Goal: Task Accomplishment & Management: Complete application form

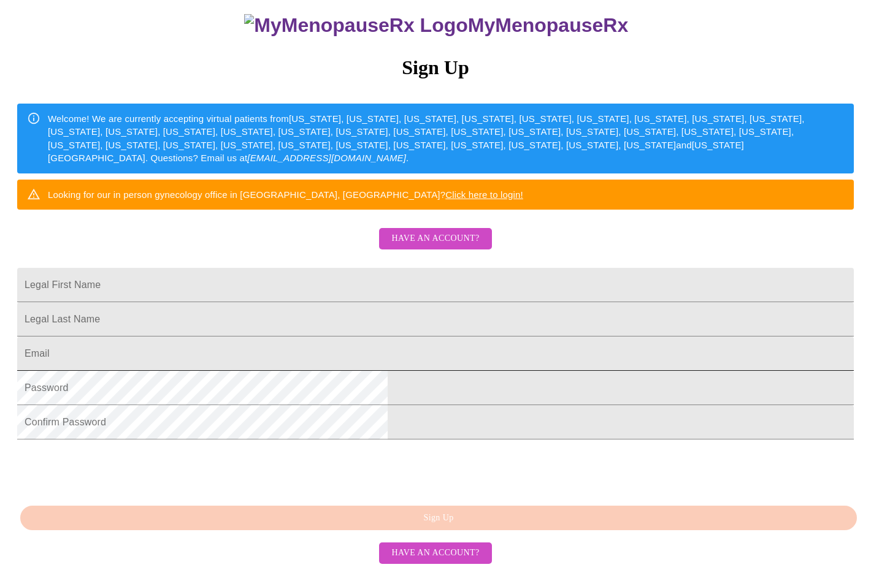
scroll to position [216, 0]
click at [429, 231] on span "Have an account?" at bounding box center [435, 238] width 88 height 15
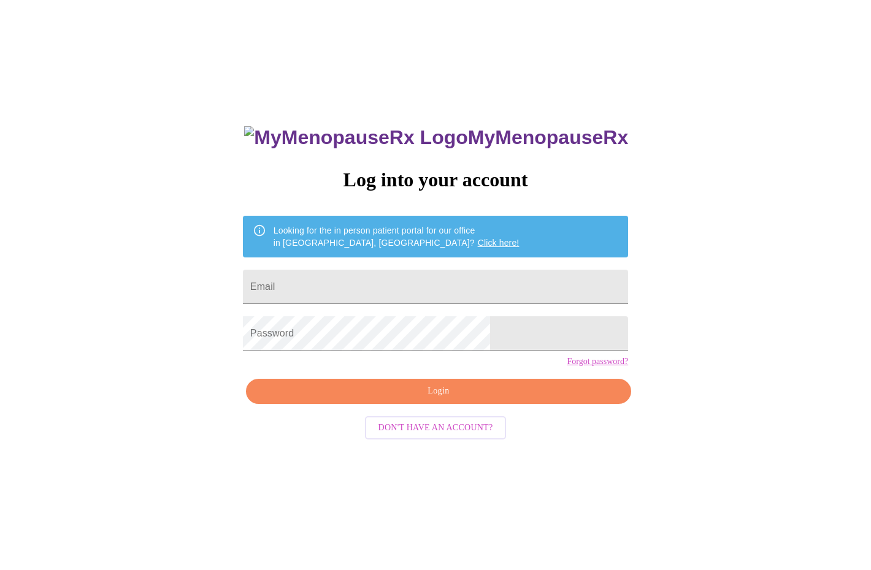
click at [478, 238] on link "Click here!" at bounding box center [499, 243] width 42 height 10
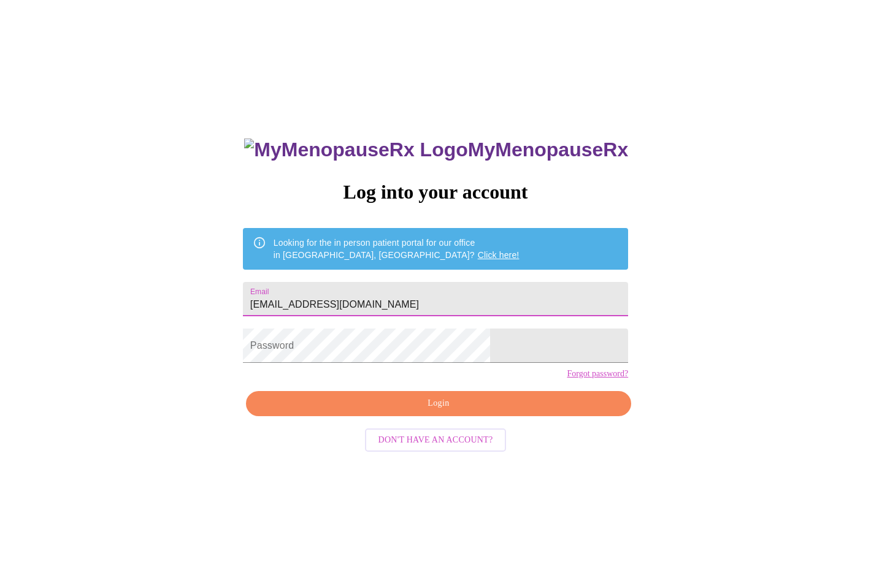
type input "[EMAIL_ADDRESS][DOMAIN_NAME]"
click at [444, 412] on span "Login" at bounding box center [438, 403] width 357 height 15
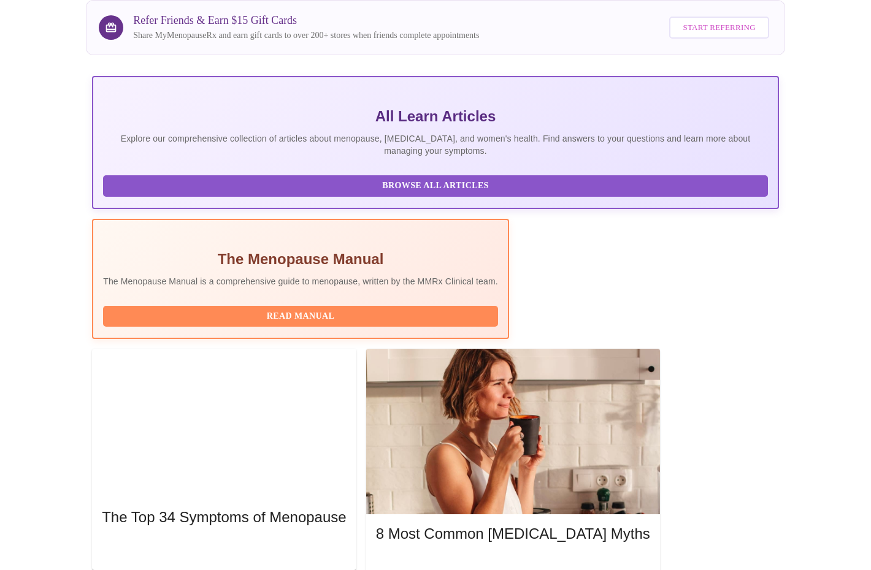
scroll to position [163, 0]
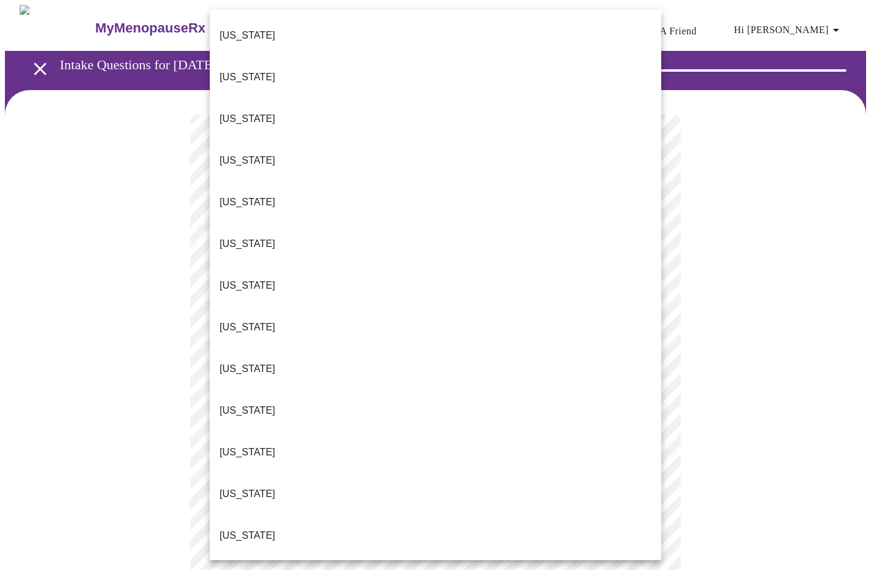
click at [646, 270] on body "MyMenopauseRx Appointments Messaging Labs Uploads Medications Community Refer a…" at bounding box center [435, 567] width 861 height 1125
click at [240, 529] on p "[US_STATE]" at bounding box center [248, 536] width 56 height 15
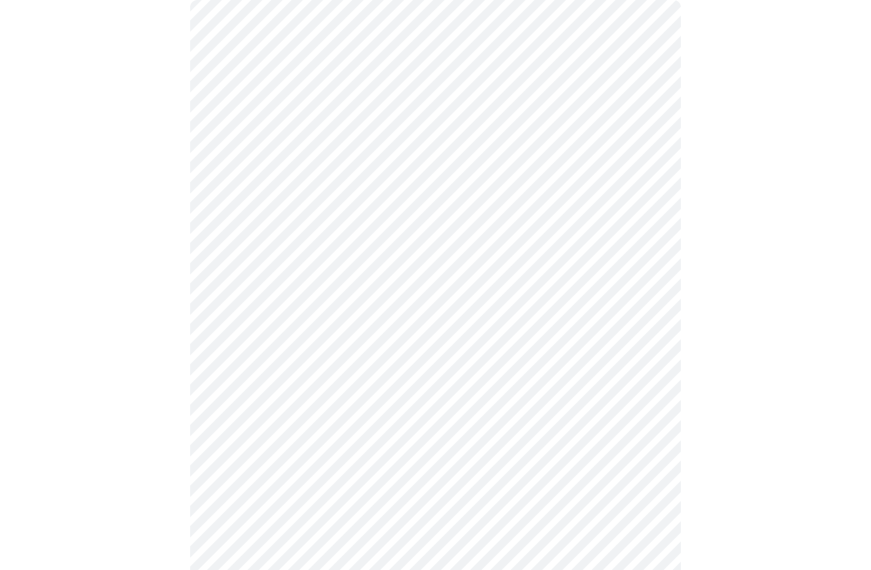
scroll to position [120, 0]
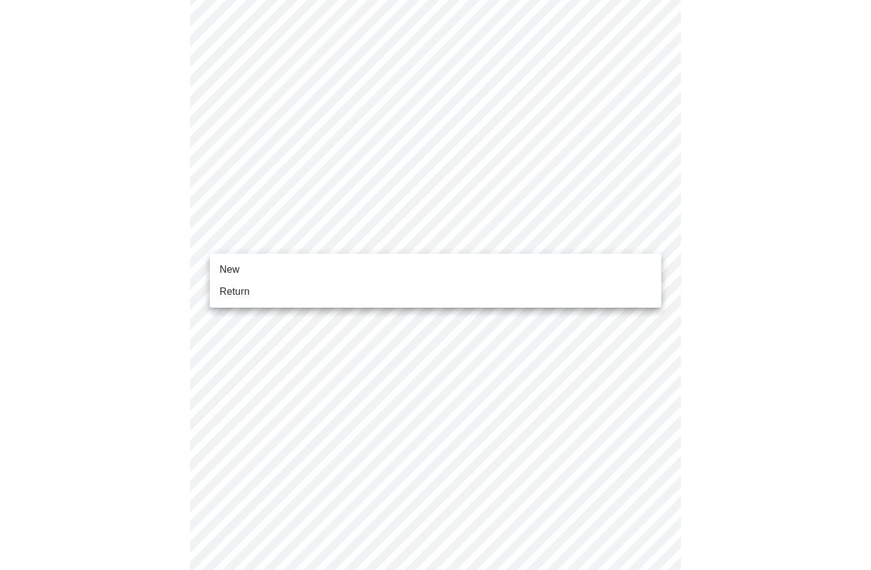
click at [649, 235] on body "MyMenopauseRx Appointments Messaging Labs Uploads Medications Community Refer a…" at bounding box center [435, 444] width 861 height 1119
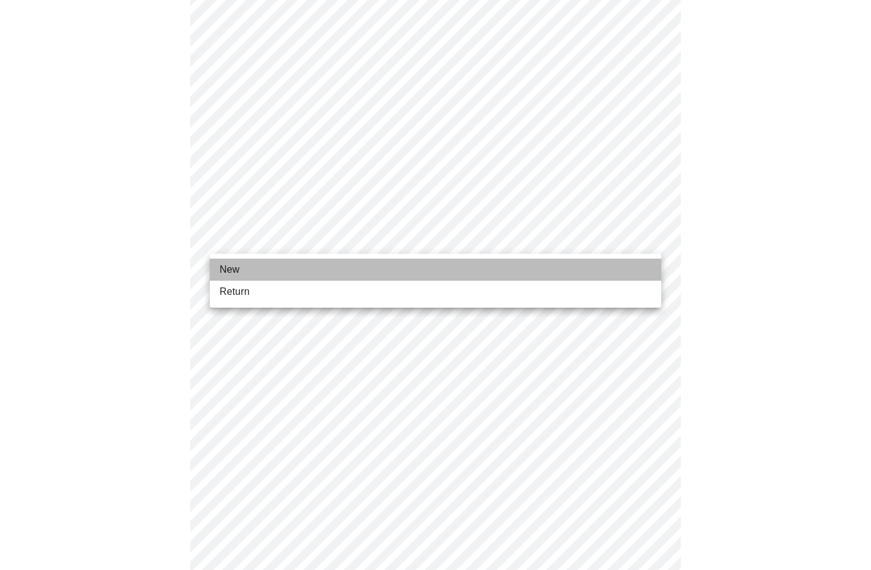
click at [239, 272] on span "New" at bounding box center [230, 269] width 20 height 15
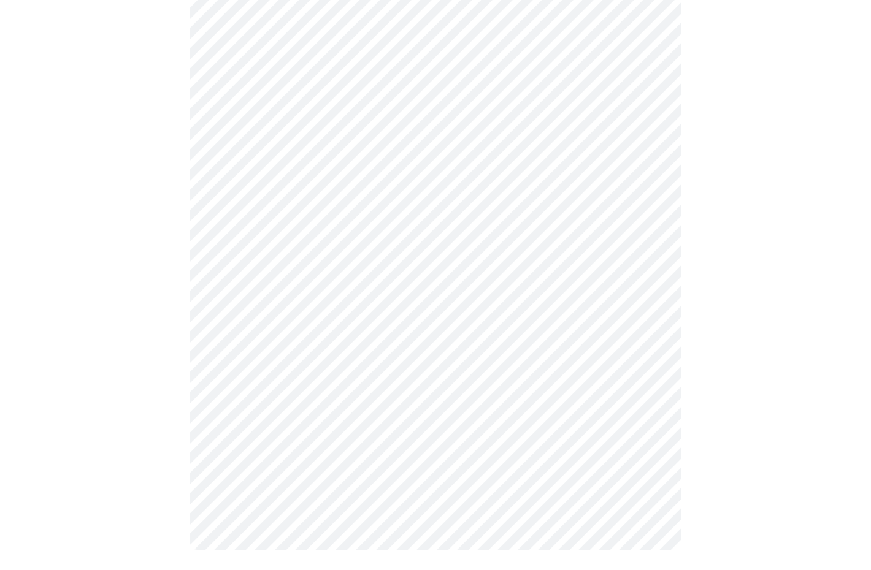
scroll to position [532, 0]
click at [648, 401] on body "MyMenopauseRx Appointments Messaging Labs Uploads Medications Community Refer a…" at bounding box center [435, 24] width 861 height 1102
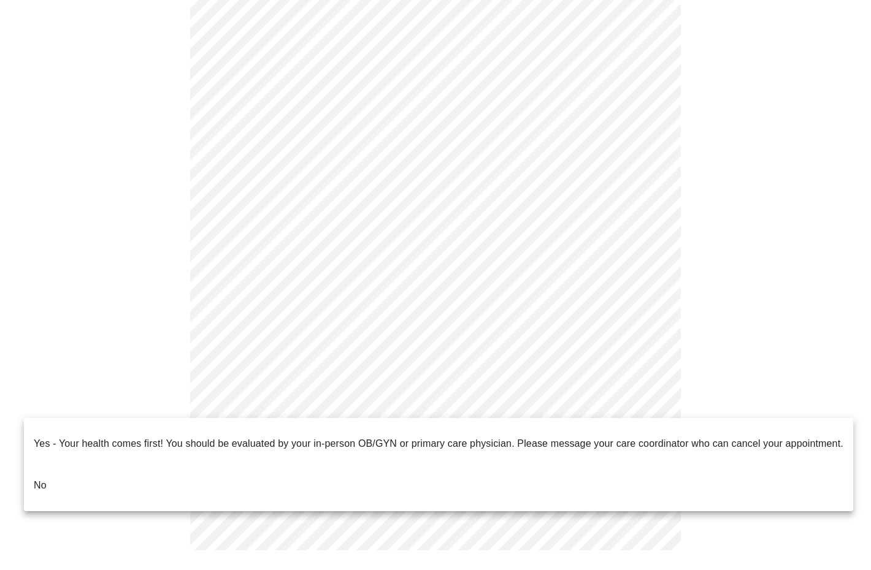
click at [355, 465] on li "No" at bounding box center [438, 486] width 829 height 42
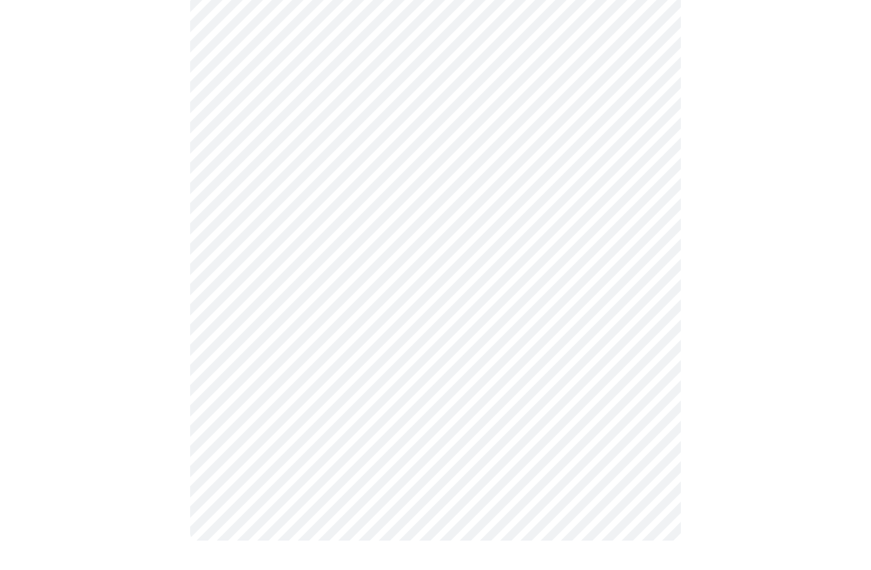
scroll to position [0, 0]
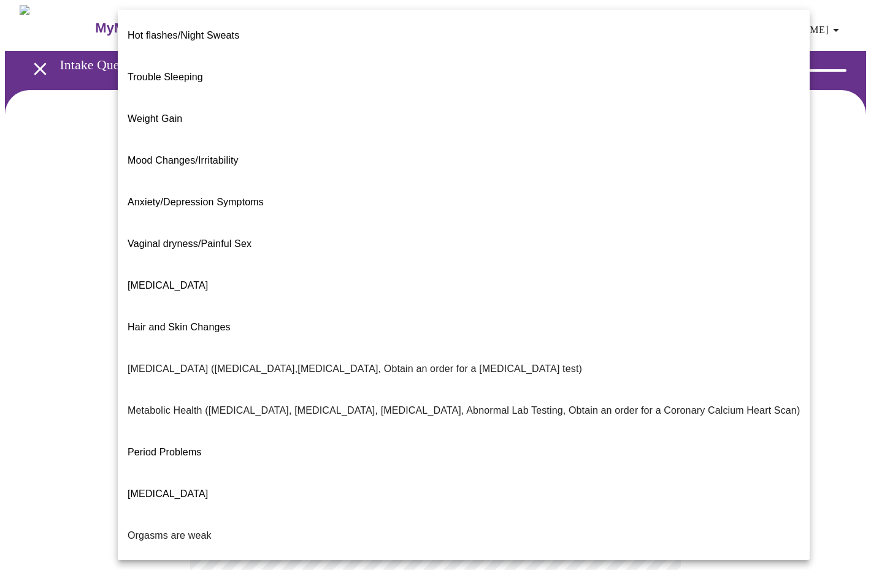
click at [649, 251] on body "MyMenopauseRx Appointments Messaging Labs Uploads Medications Community Refer a…" at bounding box center [435, 372] width 861 height 735
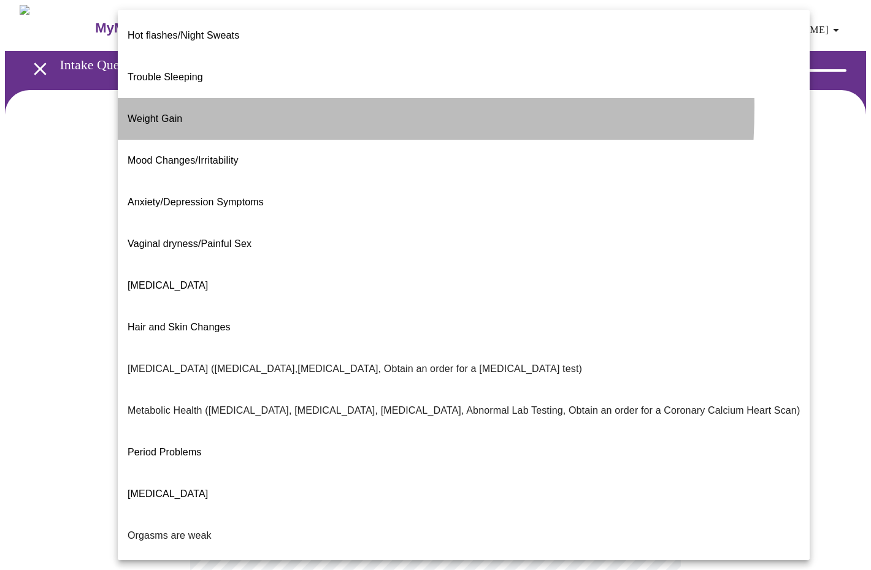
click at [177, 113] on span "Weight Gain" at bounding box center [155, 118] width 55 height 10
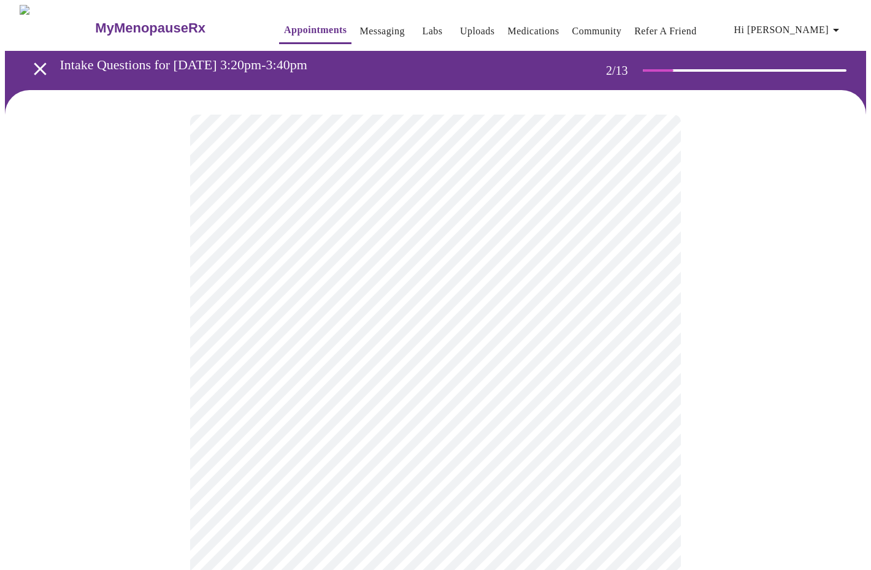
click at [649, 255] on body "MyMenopauseRx Appointments Messaging Labs Uploads Medications Community Refer a…" at bounding box center [435, 369] width 861 height 729
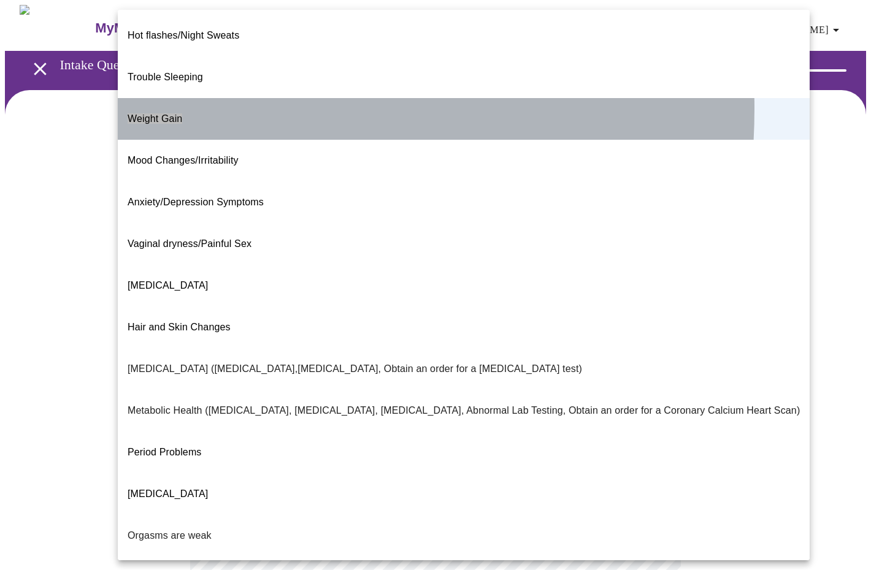
click at [166, 113] on span "Weight Gain" at bounding box center [155, 118] width 55 height 10
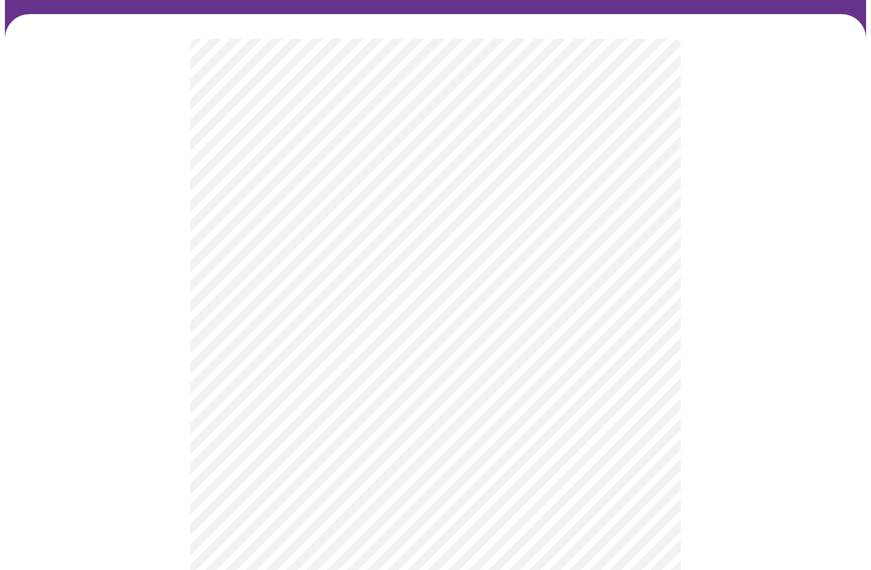
scroll to position [81, 0]
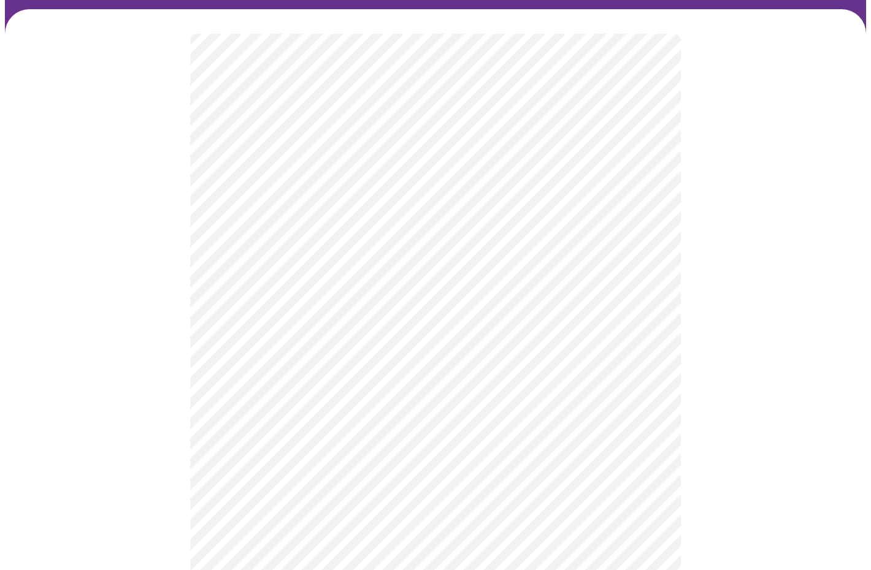
click at [651, 293] on body "MyMenopauseRx Appointments Messaging Labs Uploads Medications Community Refer a…" at bounding box center [435, 288] width 861 height 729
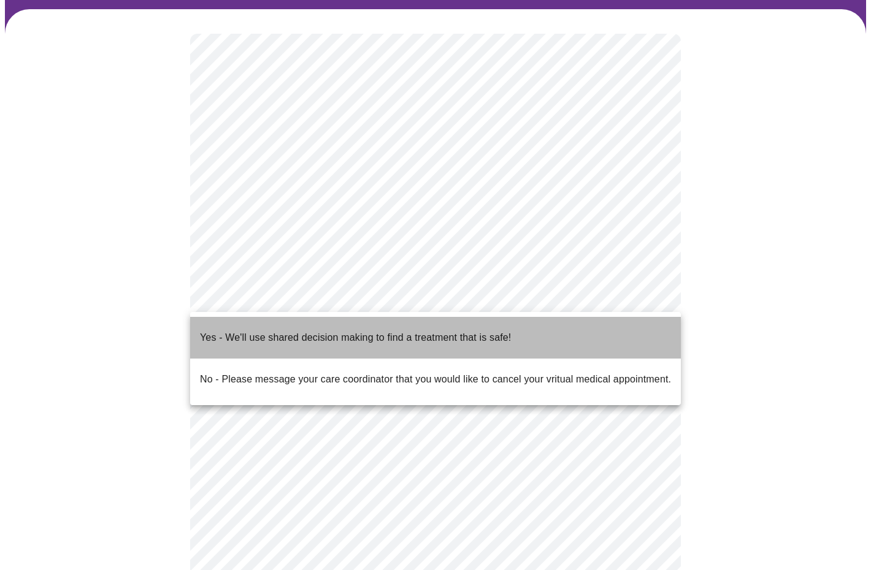
click at [391, 331] on p "Yes - We'll use shared decision making to find a treatment that is safe!" at bounding box center [355, 338] width 311 height 15
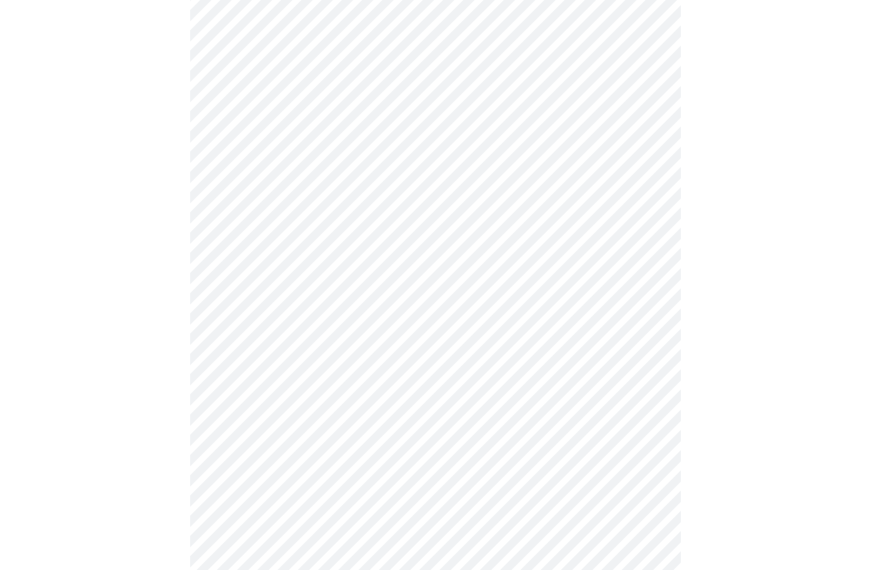
scroll to position [0, 0]
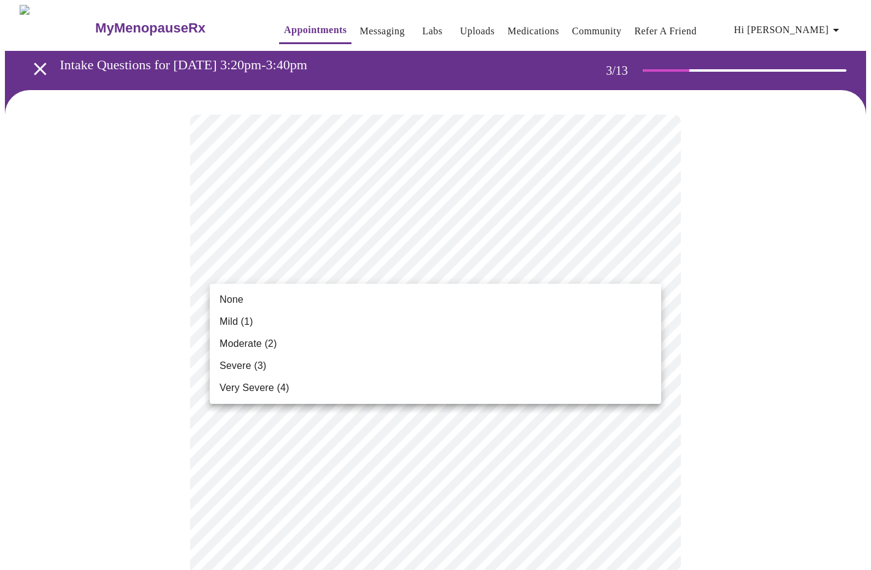
click at [313, 315] on li "Mild (1)" at bounding box center [435, 322] width 451 height 22
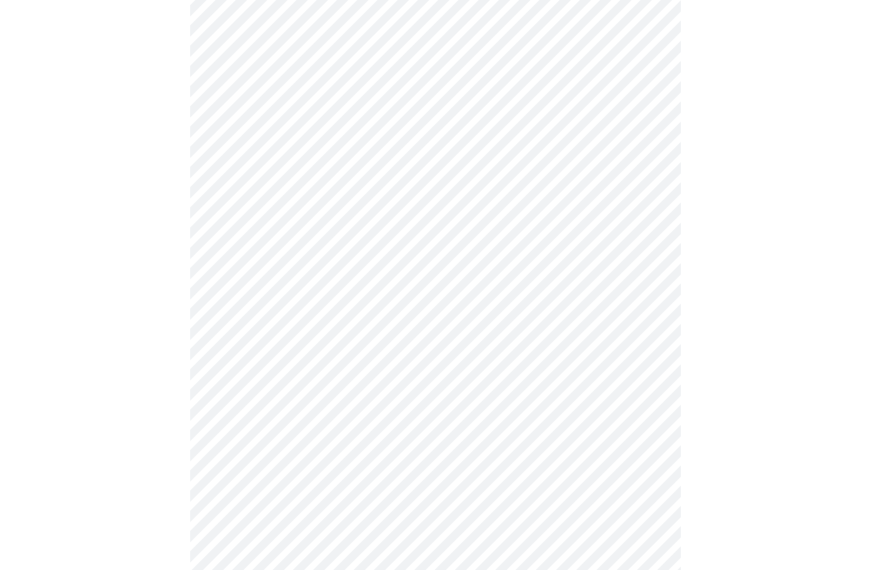
scroll to position [151, 0]
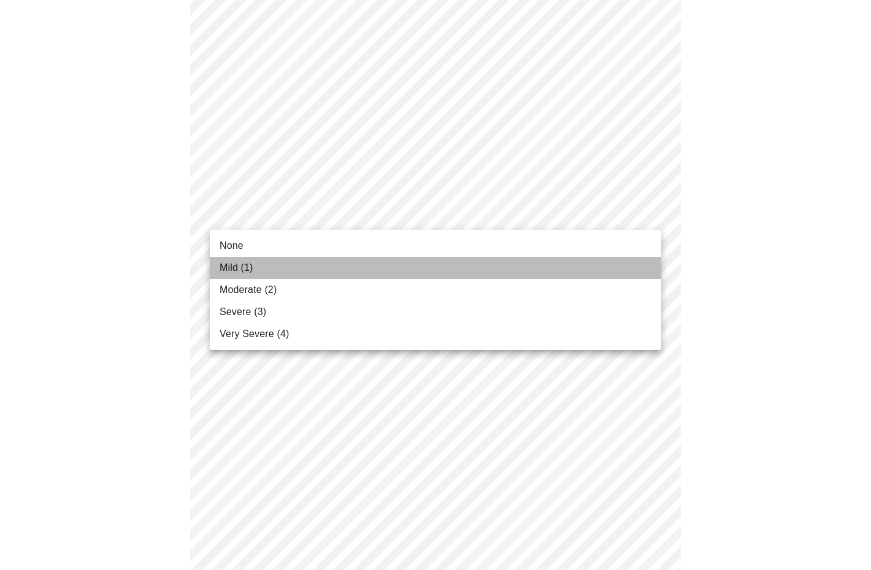
click at [339, 263] on li "Mild (1)" at bounding box center [435, 268] width 451 height 22
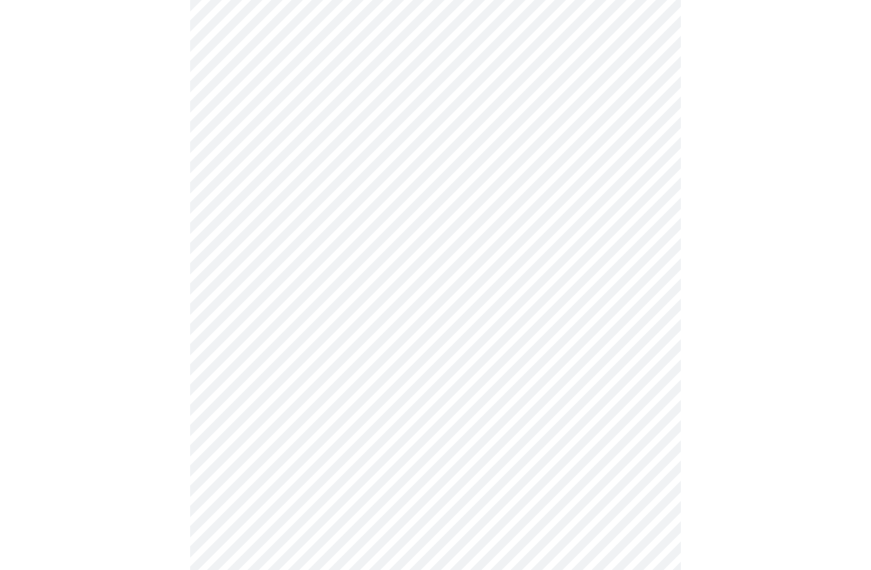
scroll to position [306, 0]
click at [651, 157] on body "MyMenopauseRx Appointments Messaging Labs Uploads Medications Community Refer a…" at bounding box center [435, 494] width 861 height 1591
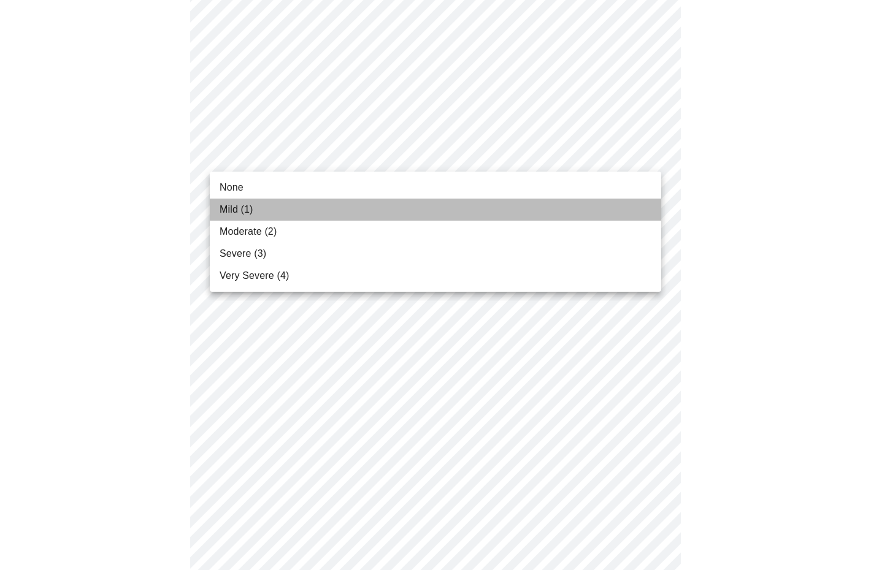
click at [498, 207] on li "Mild (1)" at bounding box center [435, 210] width 451 height 22
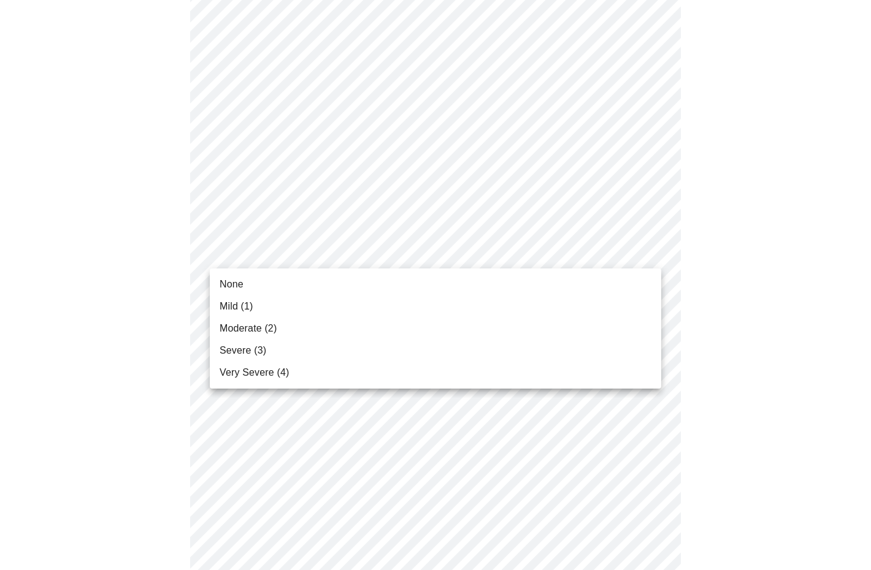
click at [648, 251] on body "MyMenopauseRx Appointments Messaging Labs Uploads Medications Community Refer a…" at bounding box center [435, 486] width 861 height 1575
click at [427, 284] on li "None" at bounding box center [435, 285] width 451 height 22
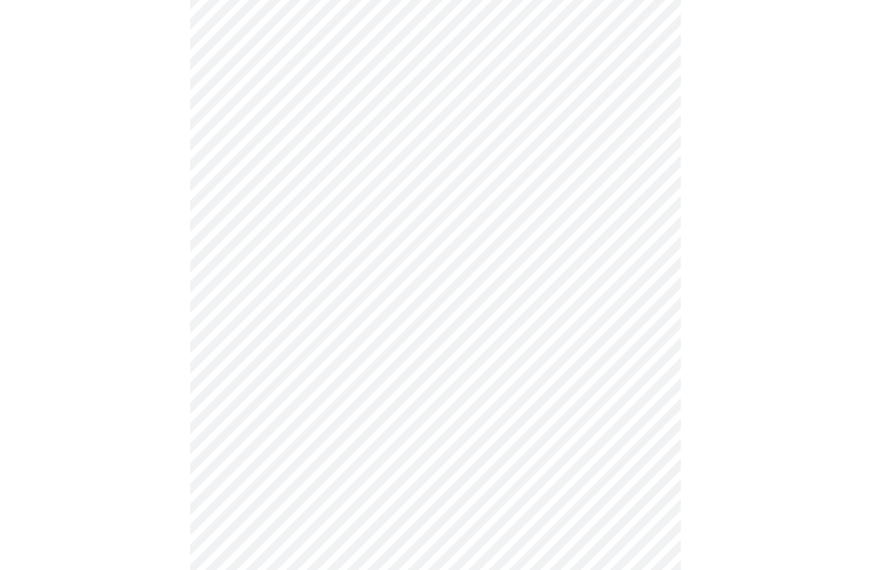
scroll to position [421, 0]
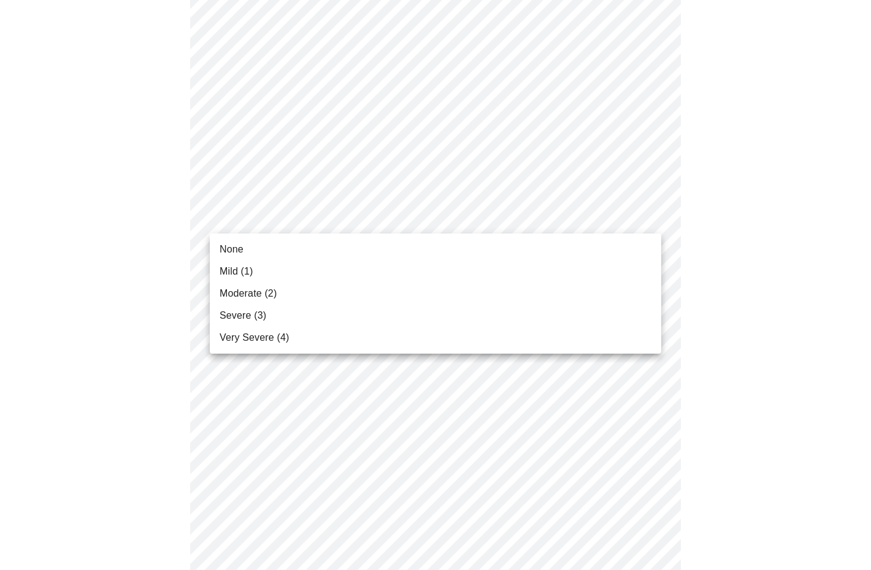
click at [651, 216] on body "MyMenopauseRx Appointments Messaging Labs Uploads Medications Community Refer a…" at bounding box center [435, 363] width 861 height 1558
click at [420, 270] on li "Mild (1)" at bounding box center [435, 272] width 451 height 22
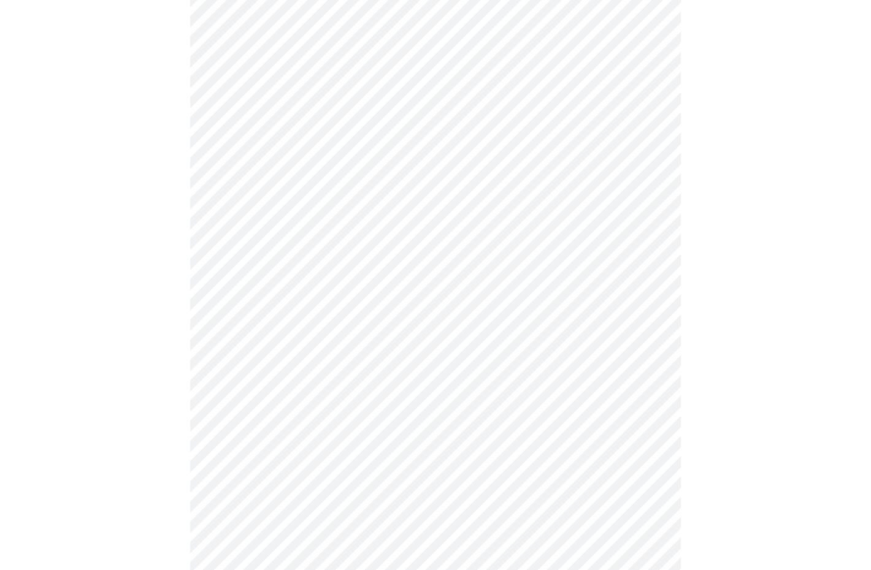
scroll to position [545, 0]
click at [644, 177] on body "MyMenopauseRx Appointments Messaging Labs Uploads Medications Community Refer a…" at bounding box center [435, 231] width 861 height 1542
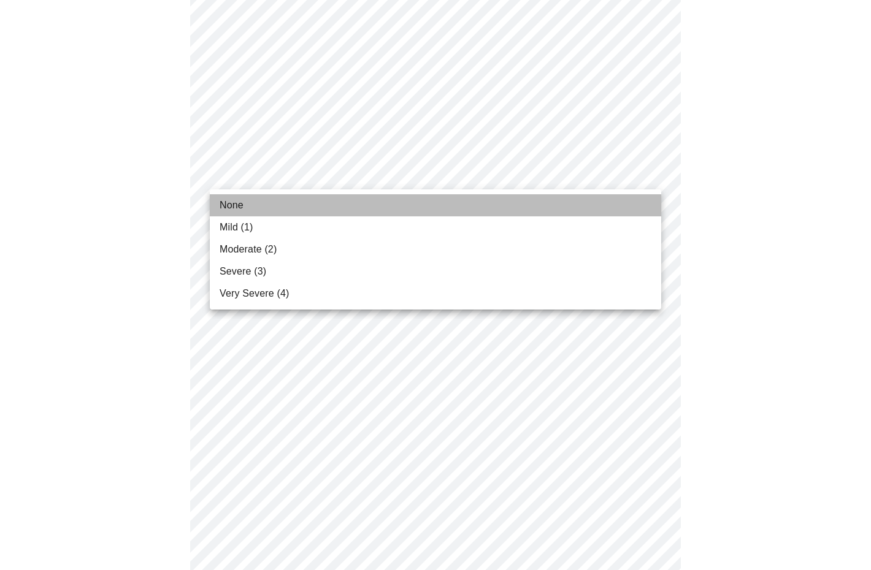
click at [412, 208] on li "None" at bounding box center [435, 205] width 451 height 22
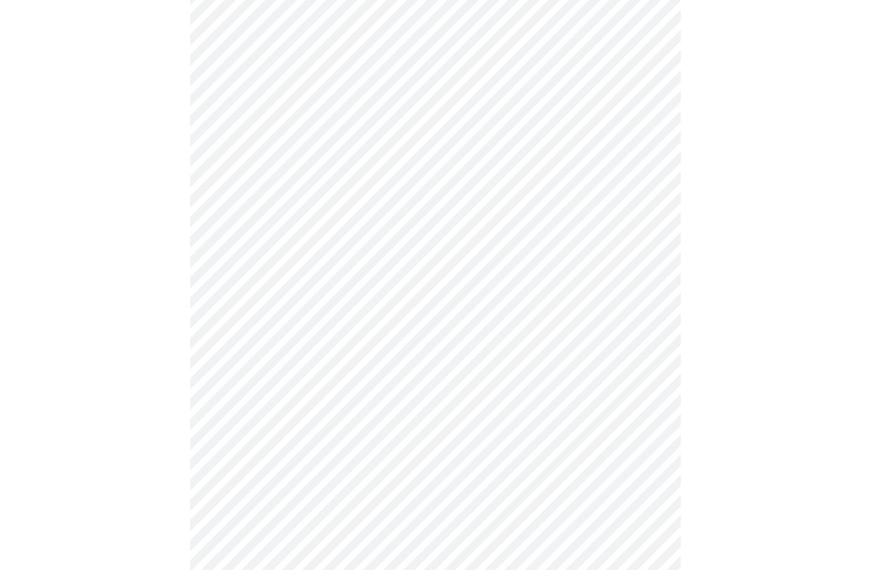
scroll to position [627, 0]
click at [653, 191] on body "MyMenopauseRx Appointments Messaging Labs Uploads Medications Community Refer a…" at bounding box center [435, 140] width 861 height 1525
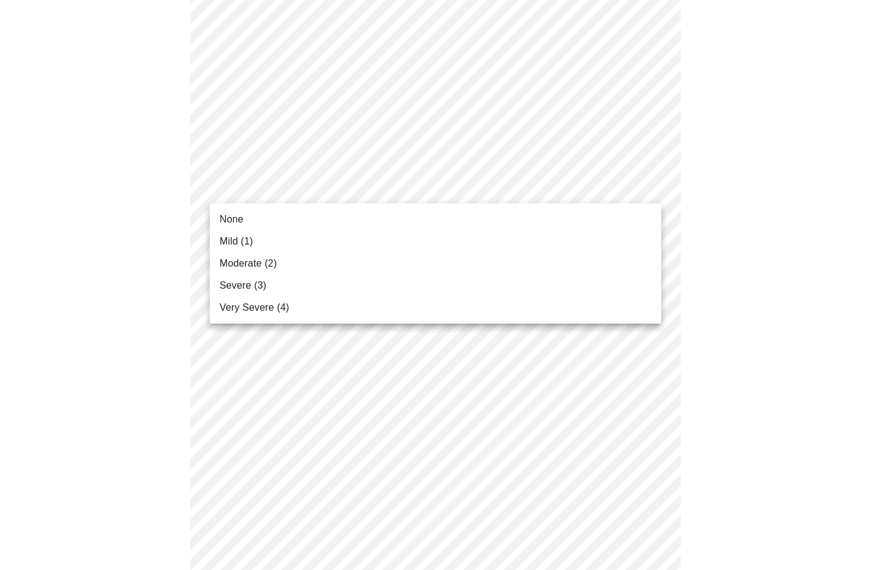
click at [518, 239] on li "Mild (1)" at bounding box center [435, 242] width 451 height 22
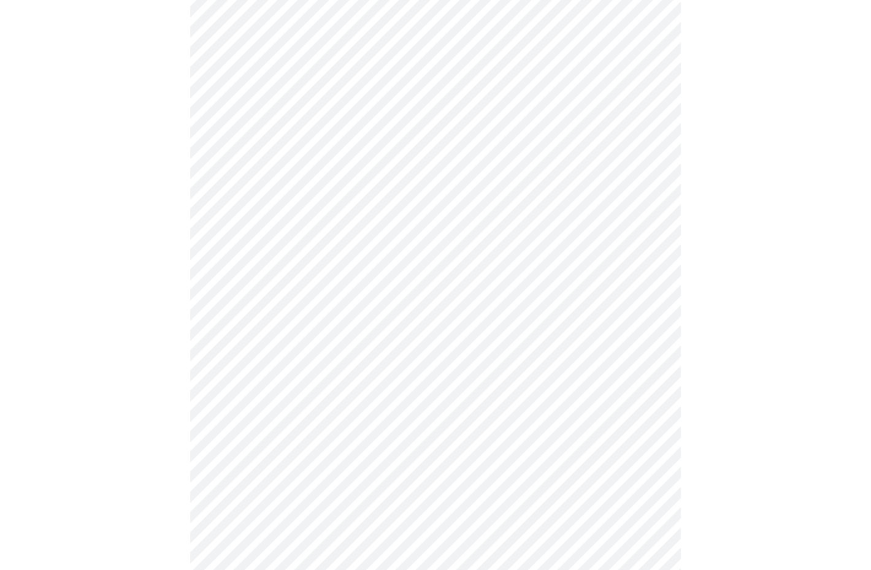
scroll to position [737, 0]
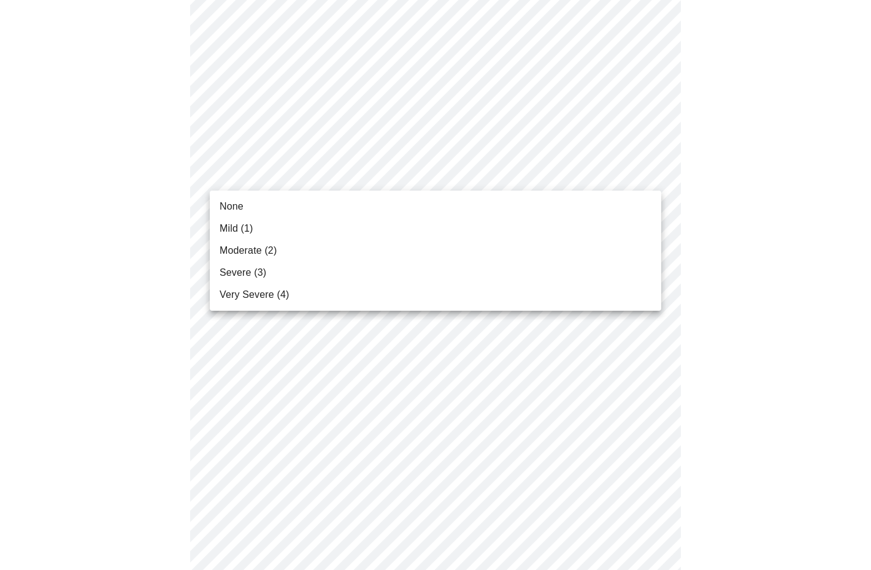
click at [648, 175] on body "MyMenopauseRx Appointments Messaging Labs Uploads Medications Community Refer a…" at bounding box center [435, 22] width 861 height 1509
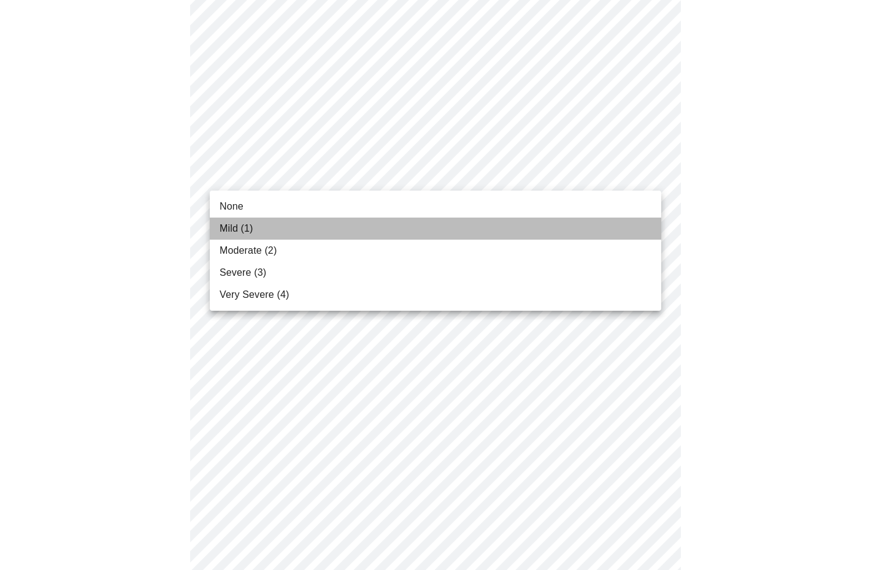
click at [567, 228] on li "Mild (1)" at bounding box center [435, 229] width 451 height 22
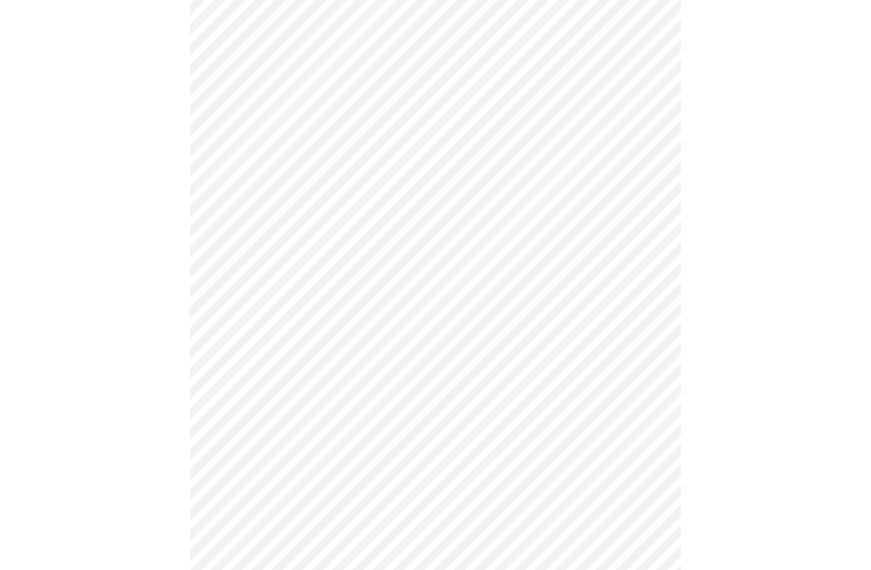
scroll to position [867, 0]
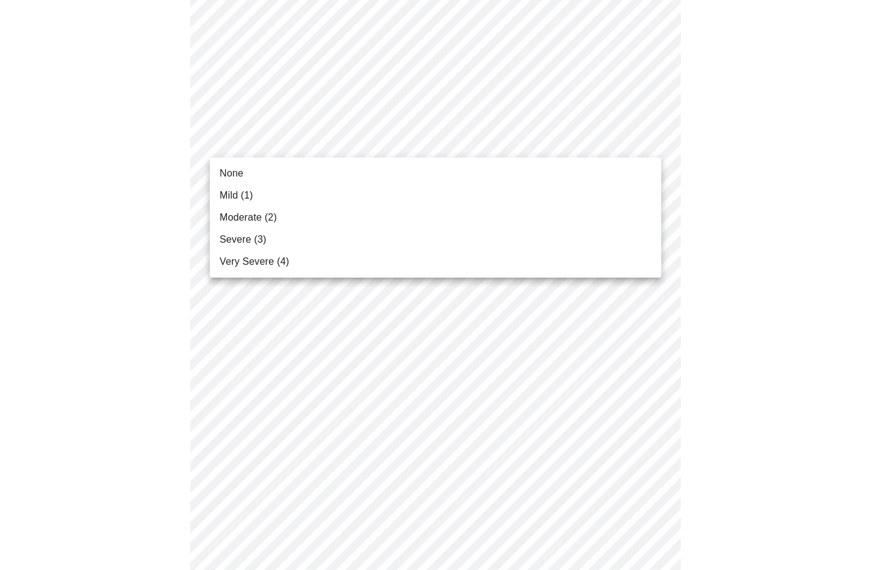
click at [572, 194] on li "Mild (1)" at bounding box center [435, 196] width 451 height 22
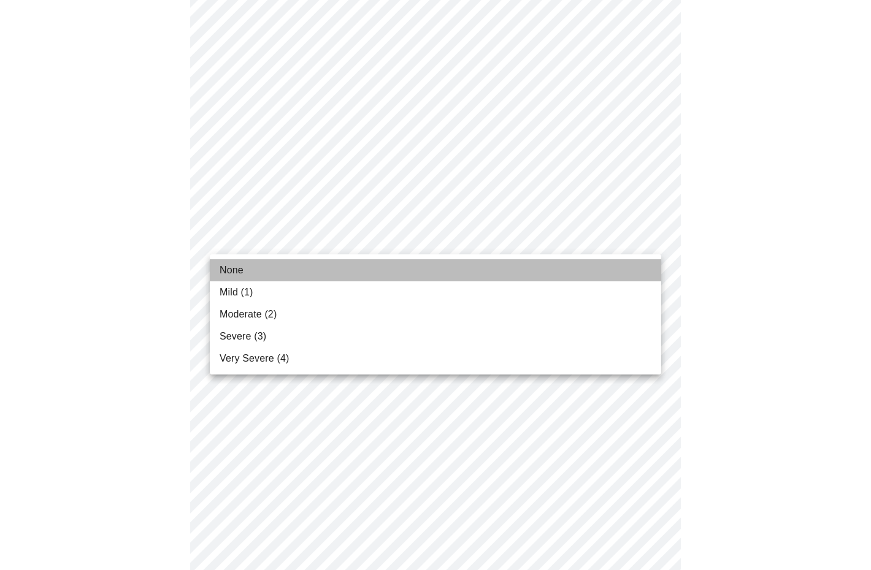
click at [529, 270] on li "None" at bounding box center [435, 270] width 451 height 22
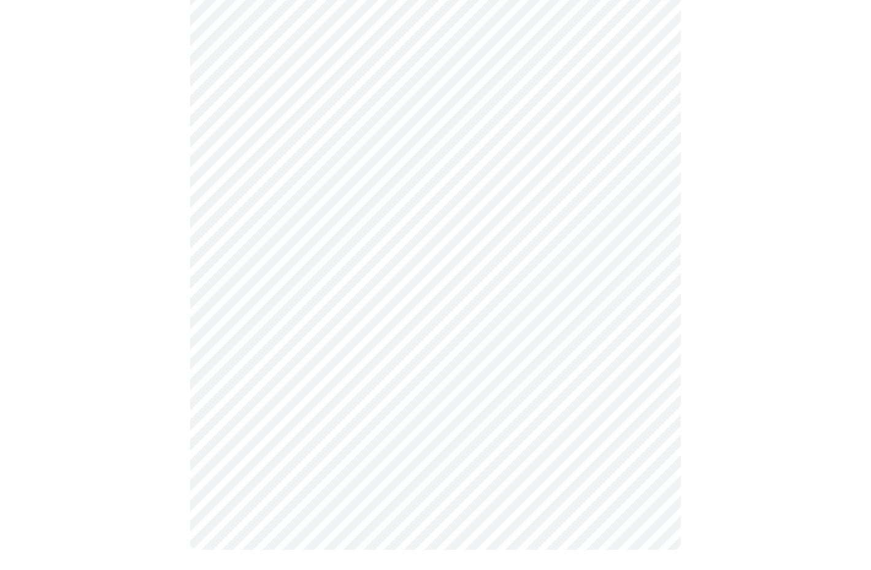
scroll to position [889, 0]
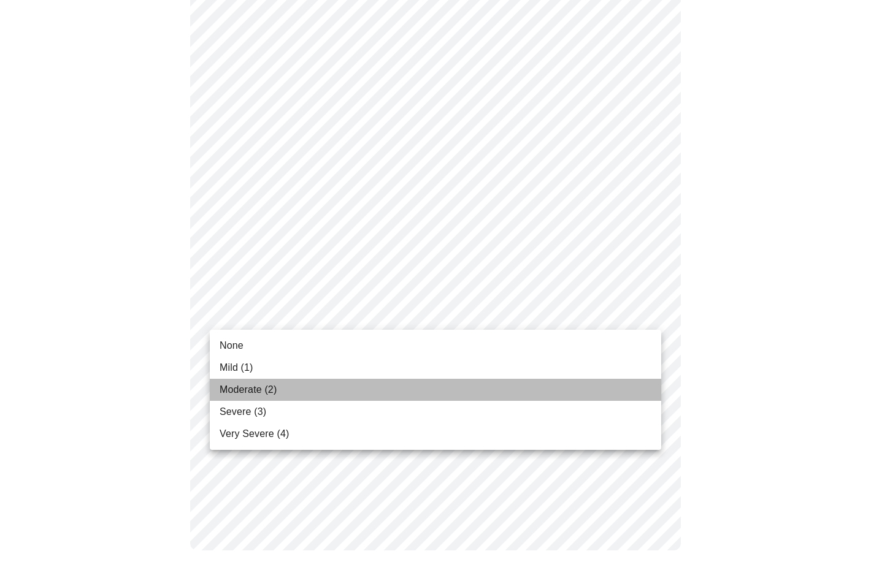
click at [523, 395] on li "Moderate (2)" at bounding box center [435, 390] width 451 height 22
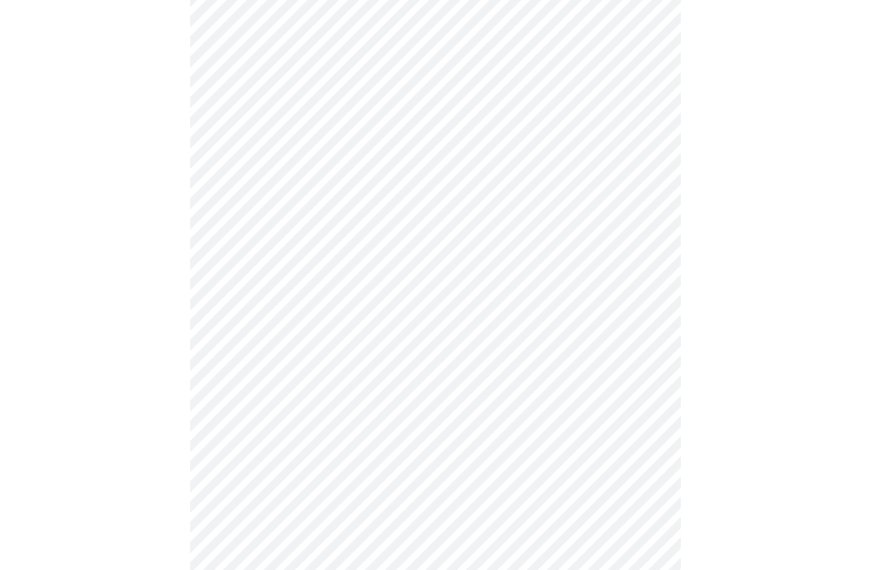
scroll to position [609, 0]
click at [646, 139] on body "MyMenopauseRx Appointments Messaging Labs Uploads Medications Community Refer a…" at bounding box center [435, 0] width 861 height 1208
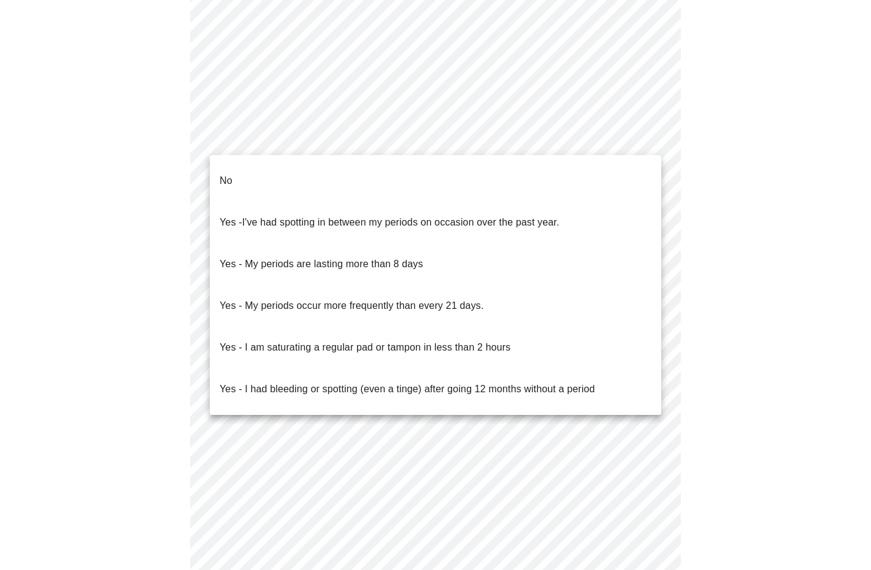
click at [592, 177] on li "No" at bounding box center [435, 181] width 451 height 42
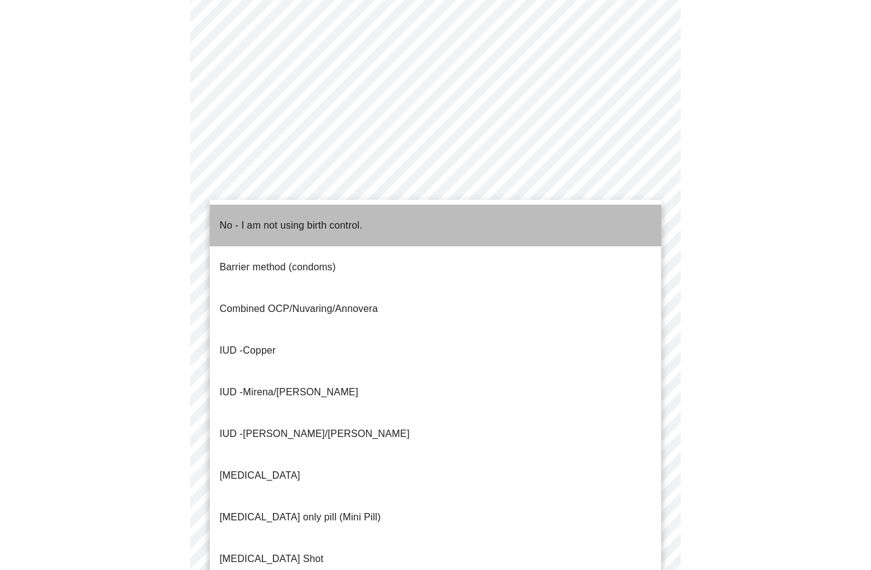
click at [581, 229] on li "No - I am not using birth control." at bounding box center [435, 226] width 451 height 42
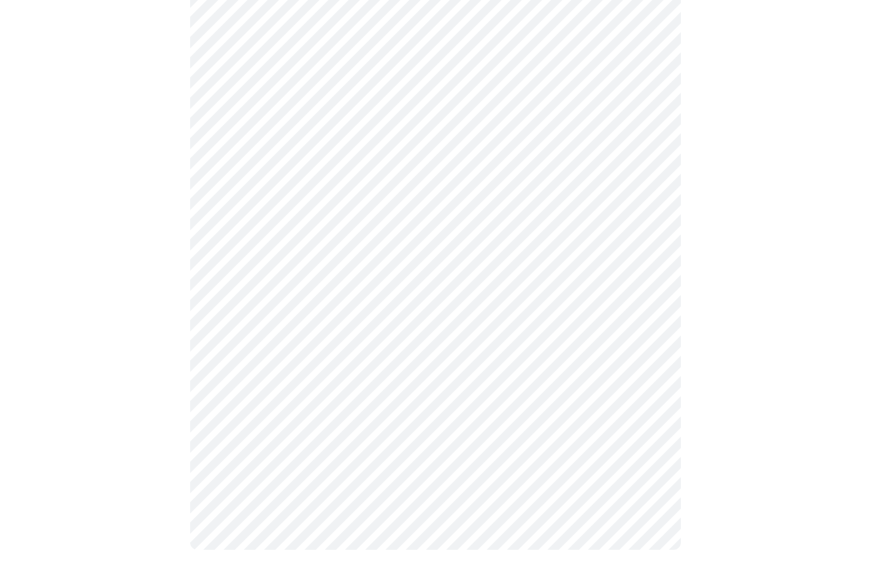
scroll to position [624, 0]
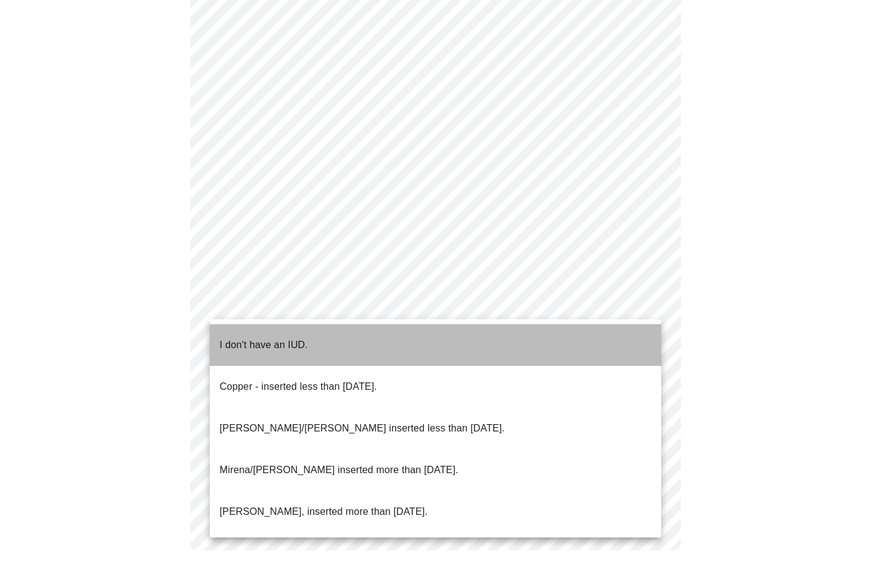
click at [607, 339] on li "I don't have an IUD." at bounding box center [435, 345] width 451 height 42
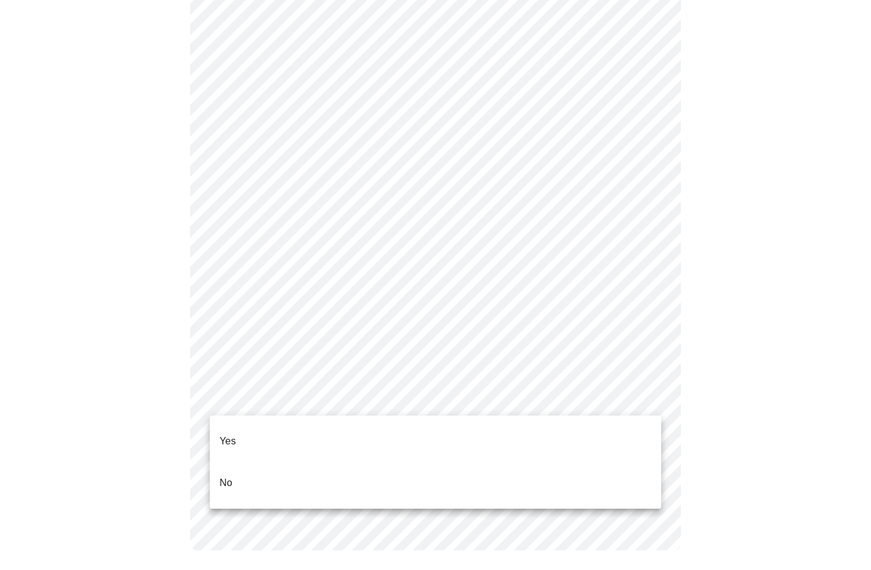
click at [626, 429] on li "Yes" at bounding box center [435, 442] width 451 height 42
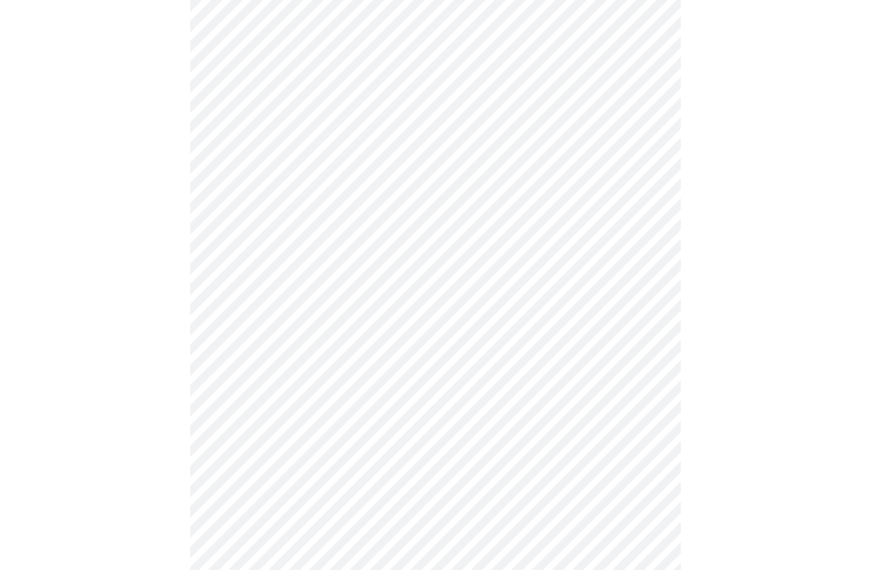
scroll to position [136, 0]
click at [638, 182] on body "MyMenopauseRx Appointments Messaging Labs Uploads Medications Community Refer a…" at bounding box center [435, 365] width 861 height 992
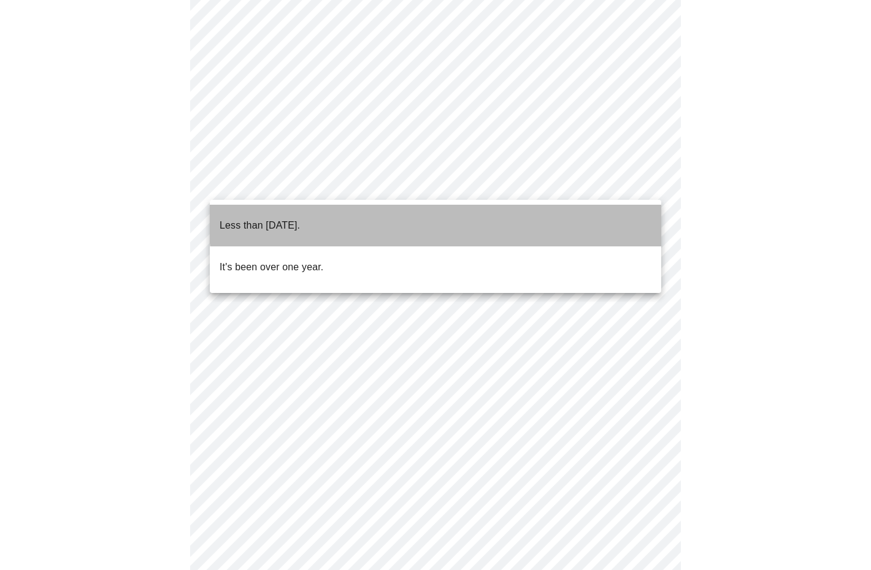
click at [504, 216] on li "Less than [DATE]." at bounding box center [435, 226] width 451 height 42
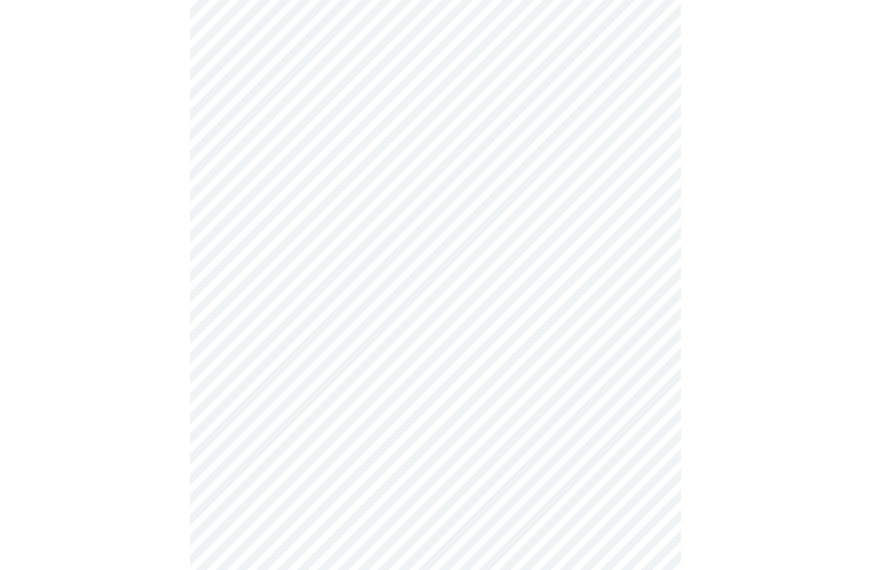
scroll to position [289, 0]
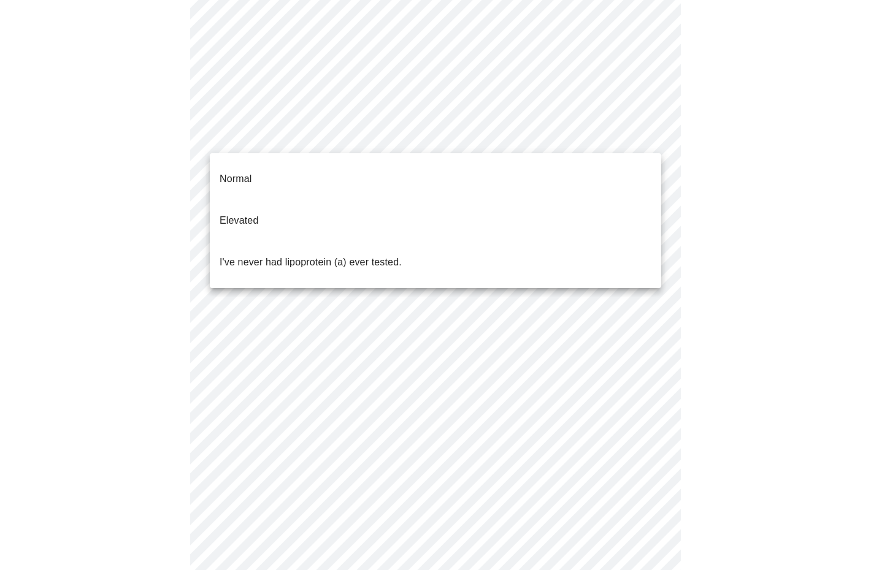
click at [648, 140] on body "MyMenopauseRx Appointments Messaging Labs Uploads Medications Community Refer a…" at bounding box center [435, 208] width 861 height 985
click at [637, 172] on li "Normal" at bounding box center [435, 179] width 451 height 42
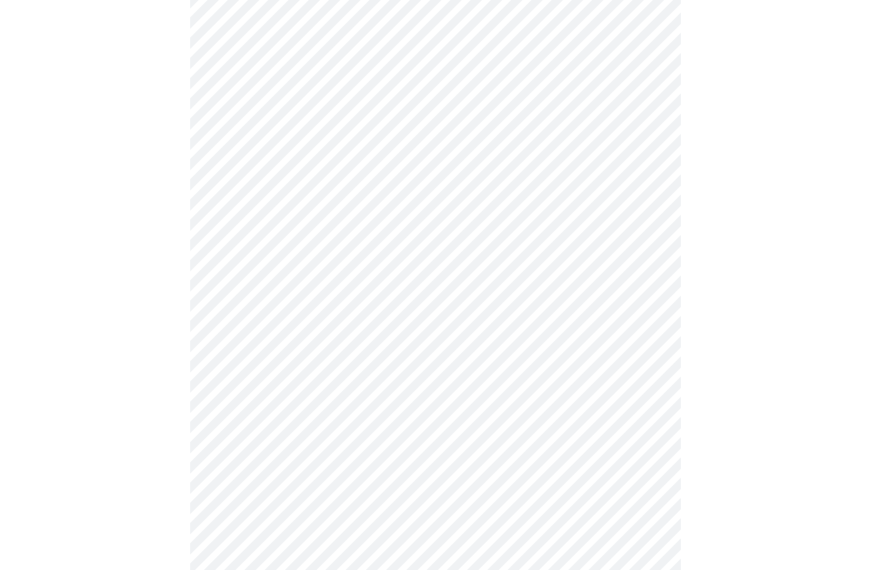
scroll to position [321, 0]
click at [651, 109] on body "MyMenopauseRx Appointments Messaging Labs Uploads Medications Community Refer a…" at bounding box center [435, 160] width 861 height 952
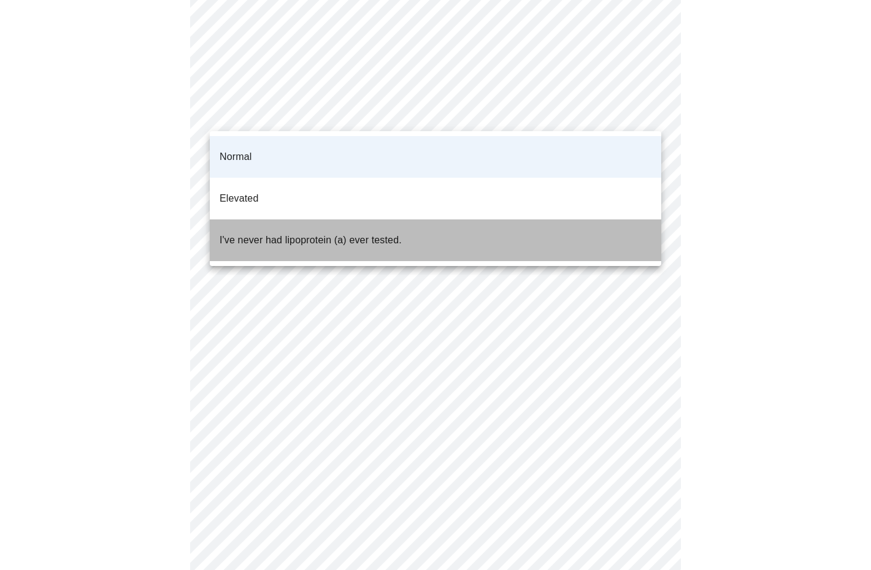
click at [399, 223] on span "I've never had lipoprotein (a) ever tested." at bounding box center [311, 240] width 182 height 34
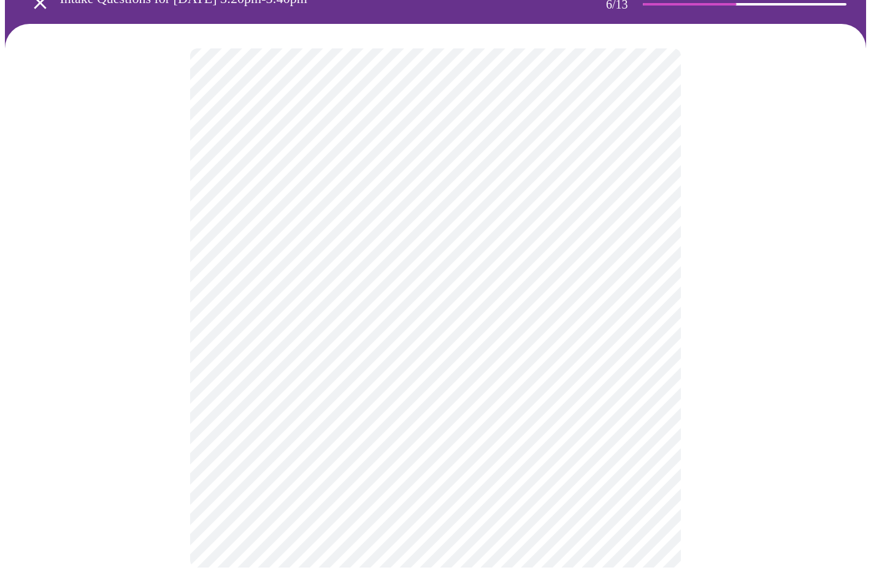
scroll to position [69, 0]
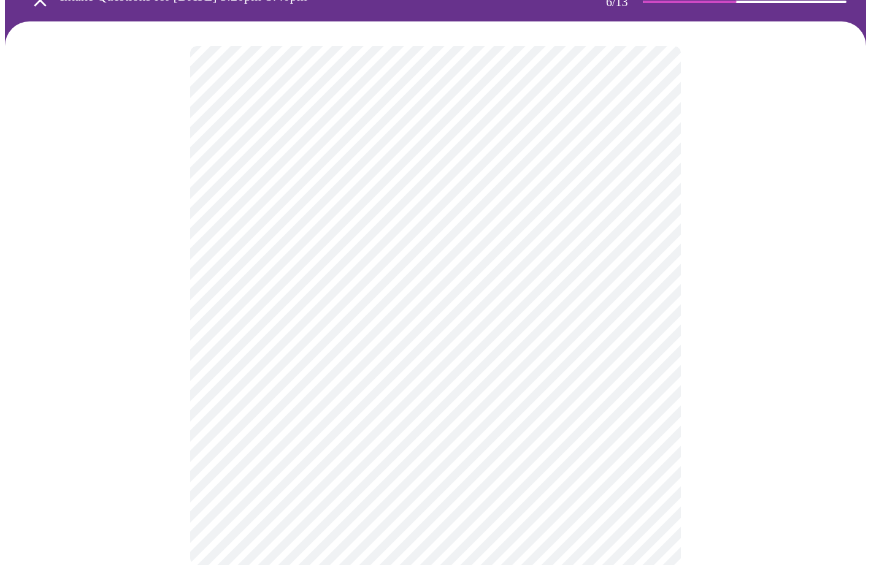
click at [646, 289] on body "MyMenopauseRx Appointments Messaging Labs Uploads Medications Community Refer a…" at bounding box center [435, 263] width 861 height 654
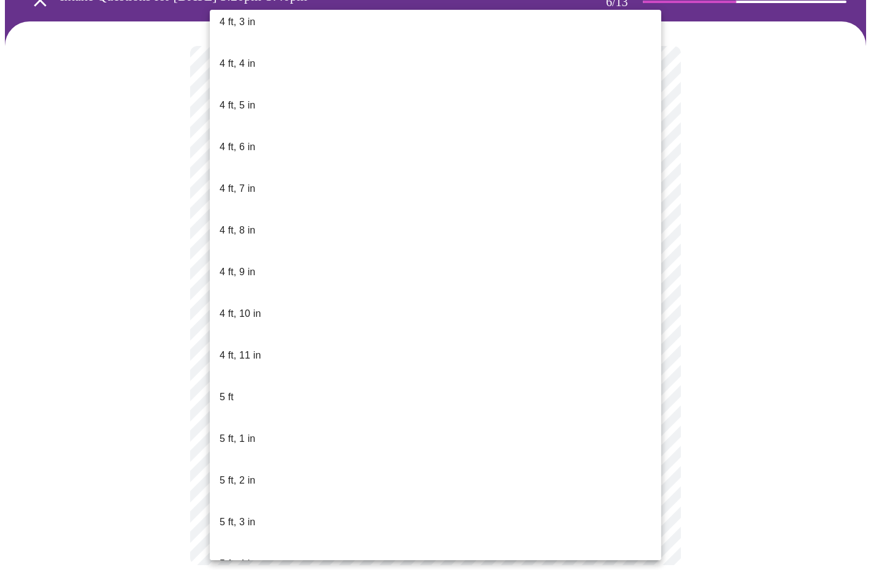
scroll to position [635, 0]
click at [239, 352] on p "4 ft, 11 in" at bounding box center [240, 359] width 41 height 15
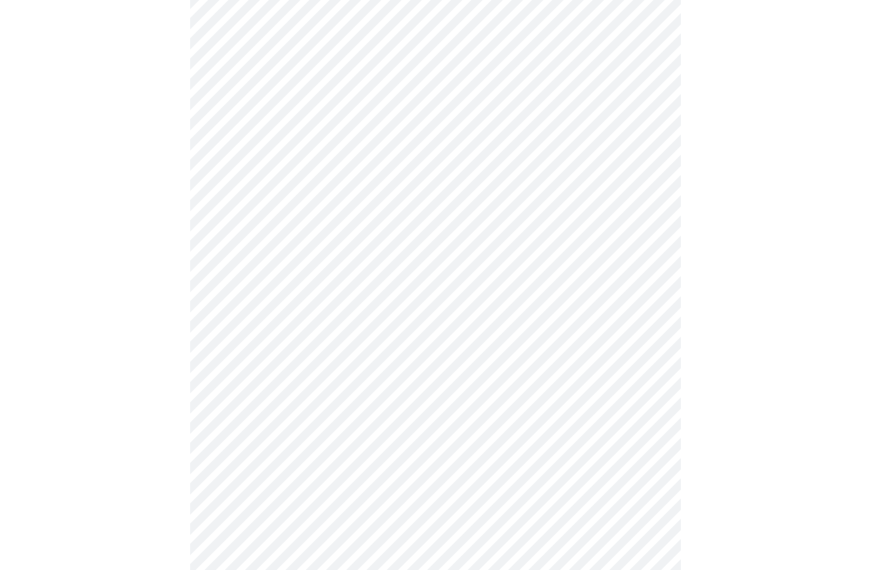
scroll to position [3174, 0]
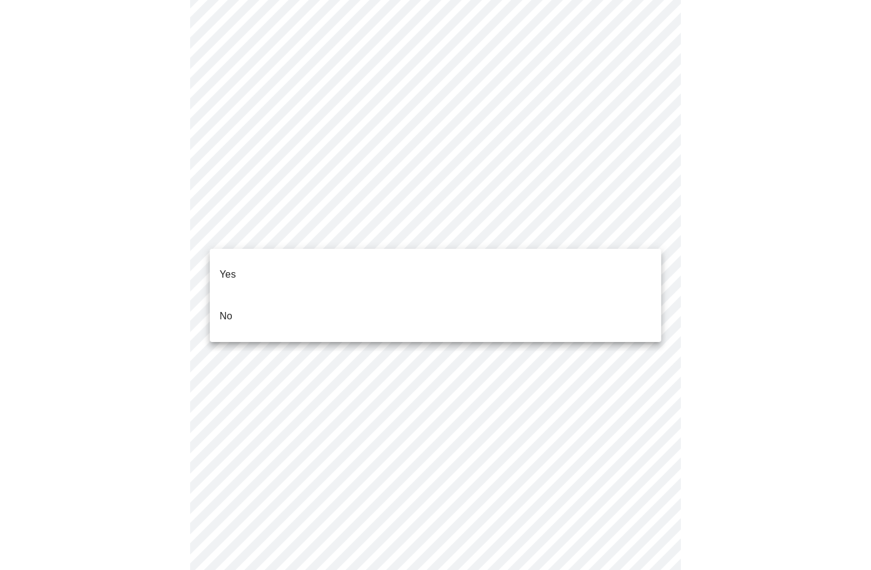
click at [479, 307] on li "No" at bounding box center [435, 317] width 451 height 42
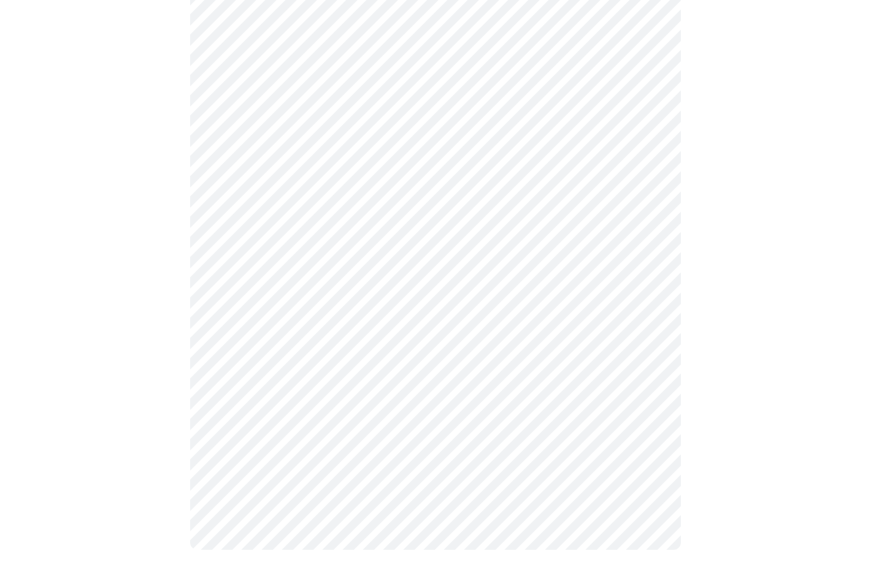
scroll to position [626, 0]
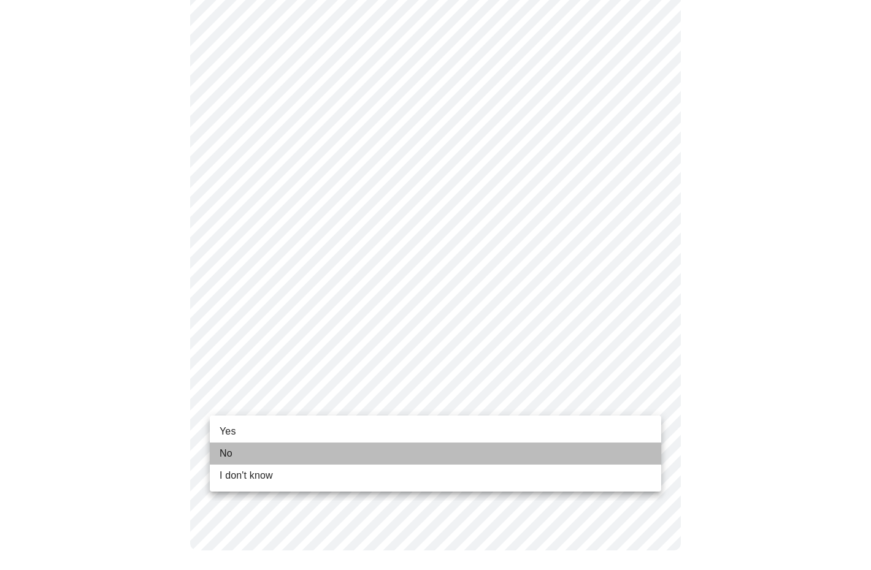
click at [499, 454] on li "No" at bounding box center [435, 454] width 451 height 22
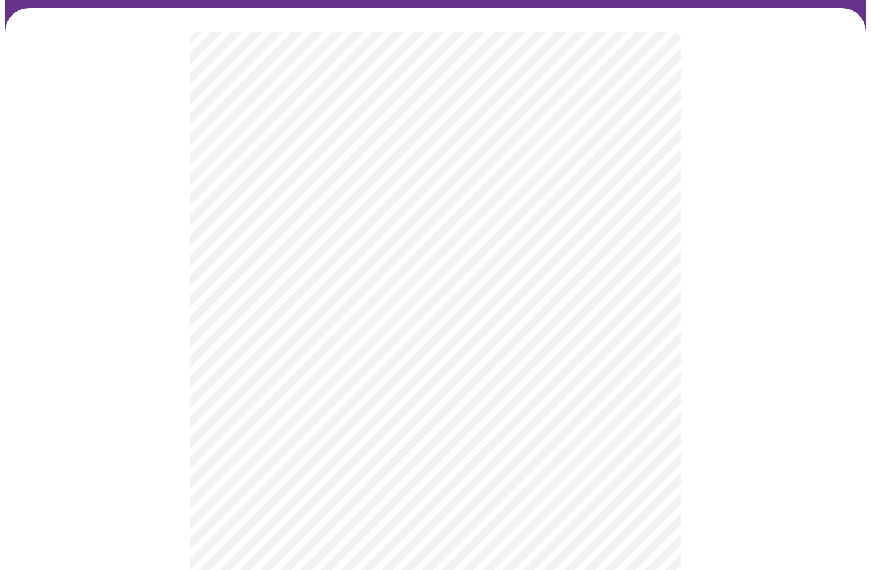
scroll to position [106, 0]
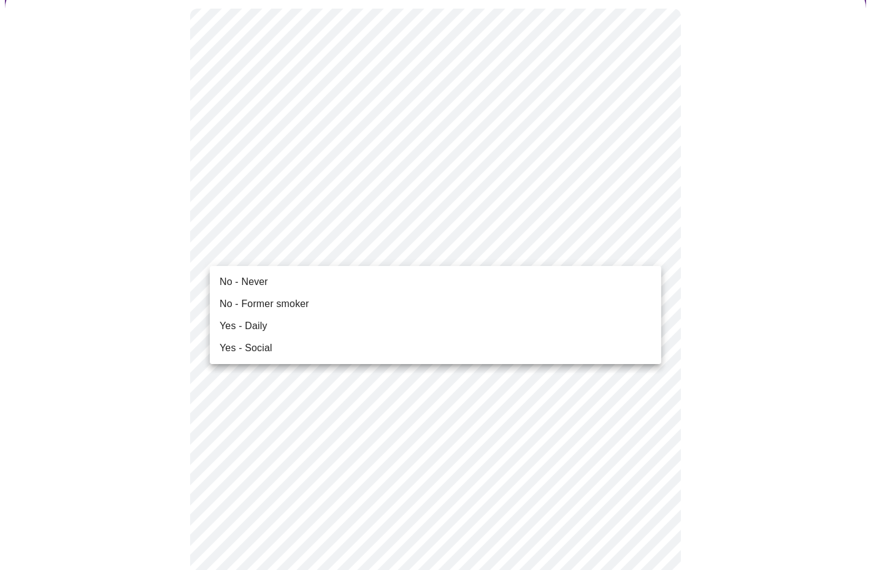
click at [316, 306] on li "No - Former smoker" at bounding box center [435, 304] width 451 height 22
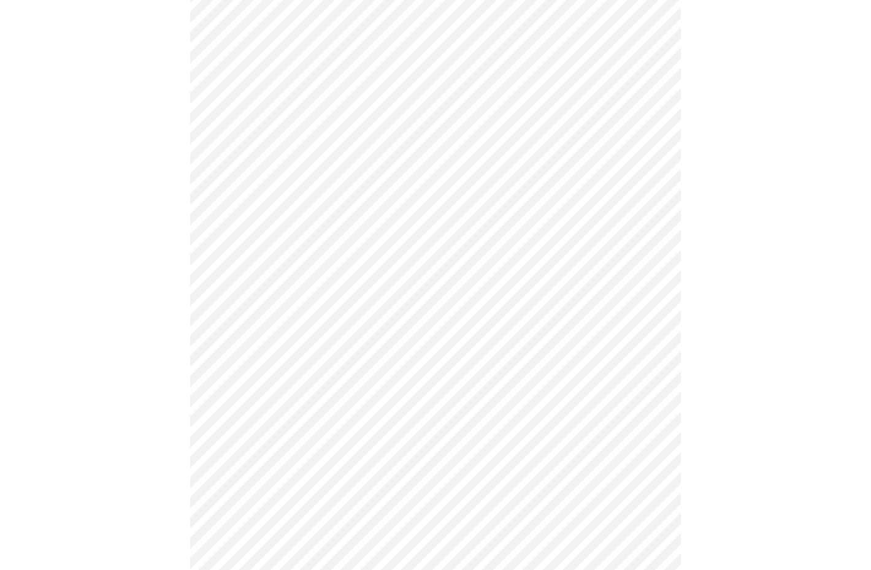
scroll to position [974, 0]
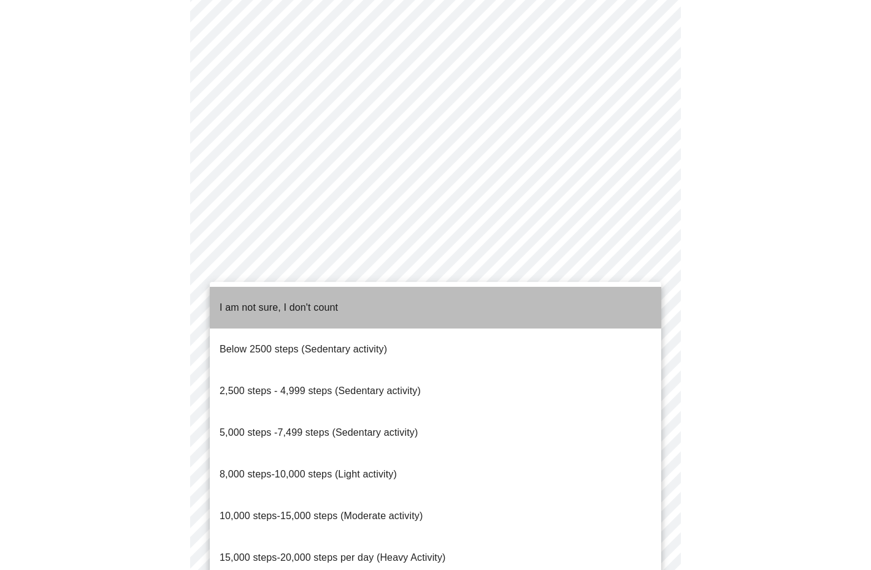
click at [331, 302] on span "I am not sure, I don't count" at bounding box center [279, 307] width 118 height 10
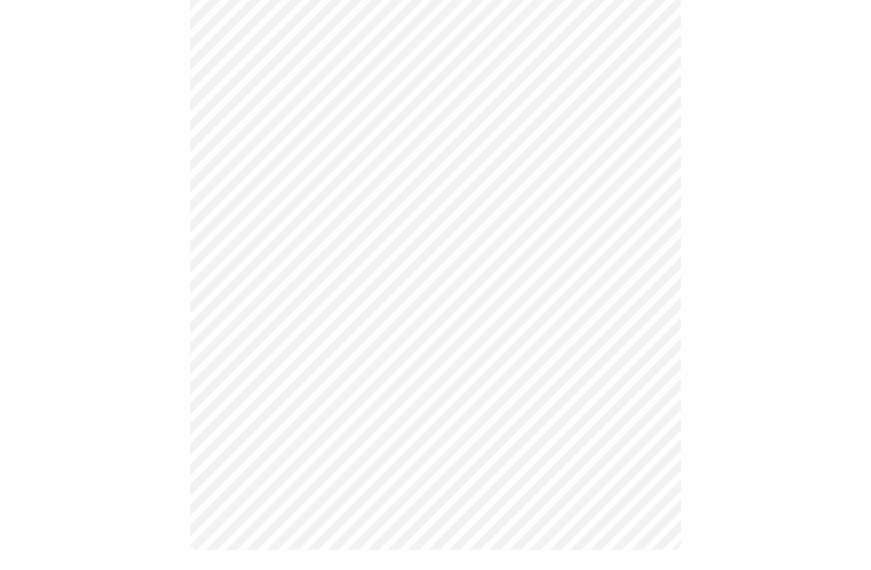
scroll to position [1026, 0]
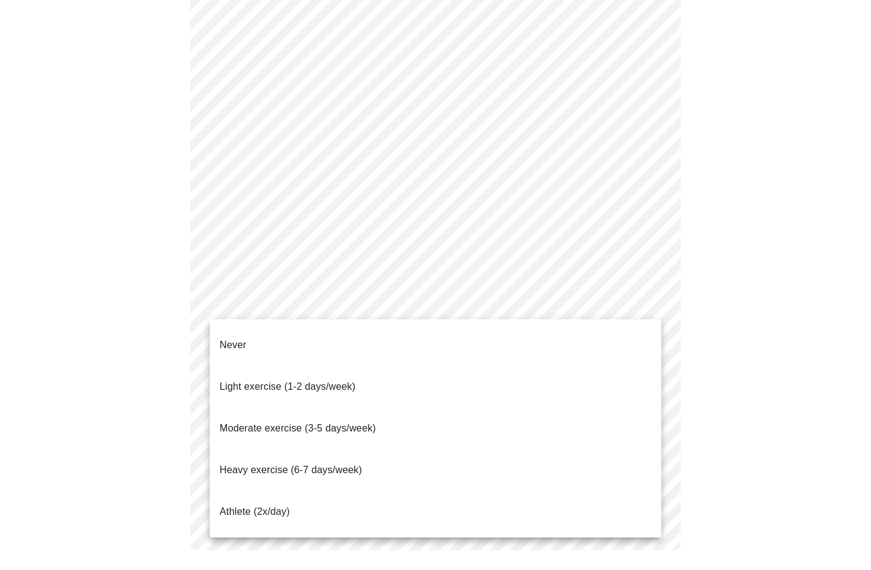
click at [345, 381] on span "Light exercise (1-2 days/week)" at bounding box center [288, 386] width 136 height 10
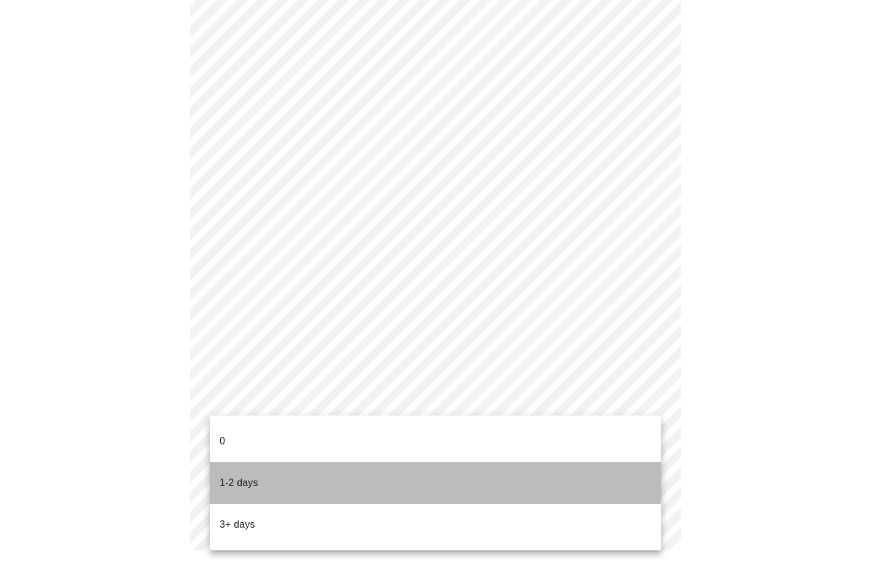
click at [414, 464] on li "1-2 days" at bounding box center [435, 483] width 451 height 42
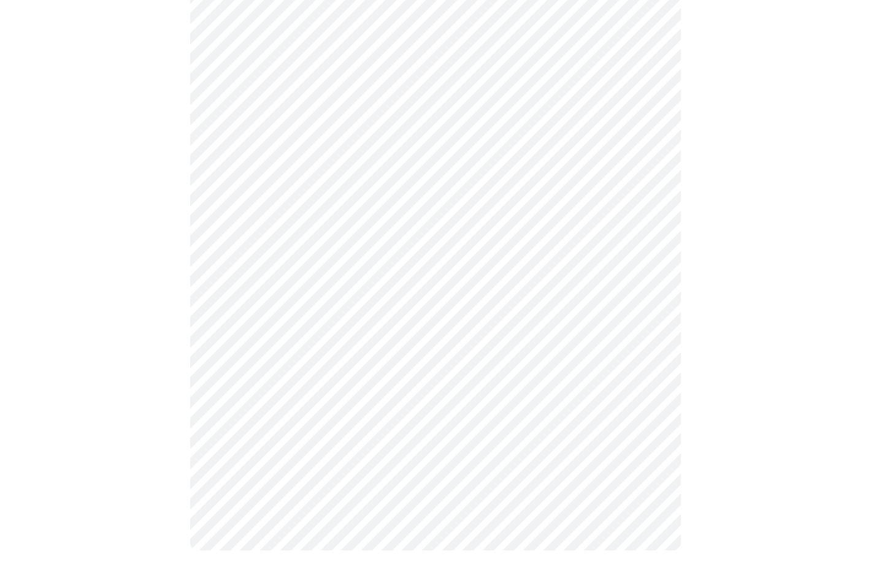
scroll to position [0, 0]
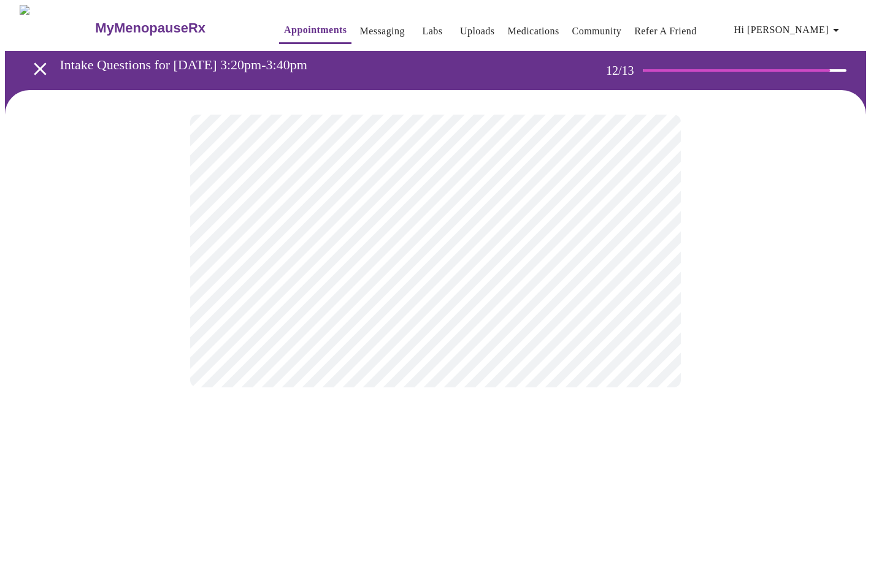
click at [647, 253] on body "MyMenopauseRx Appointments Messaging Labs Uploads Medications Community Refer a…" at bounding box center [435, 208] width 861 height 407
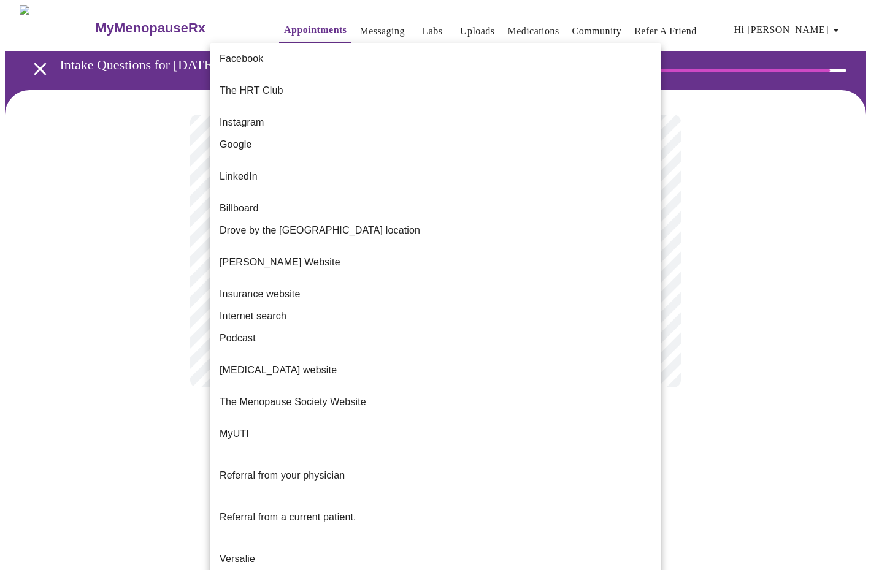
click at [329, 223] on span "Drove by the [GEOGRAPHIC_DATA] location" at bounding box center [320, 230] width 201 height 15
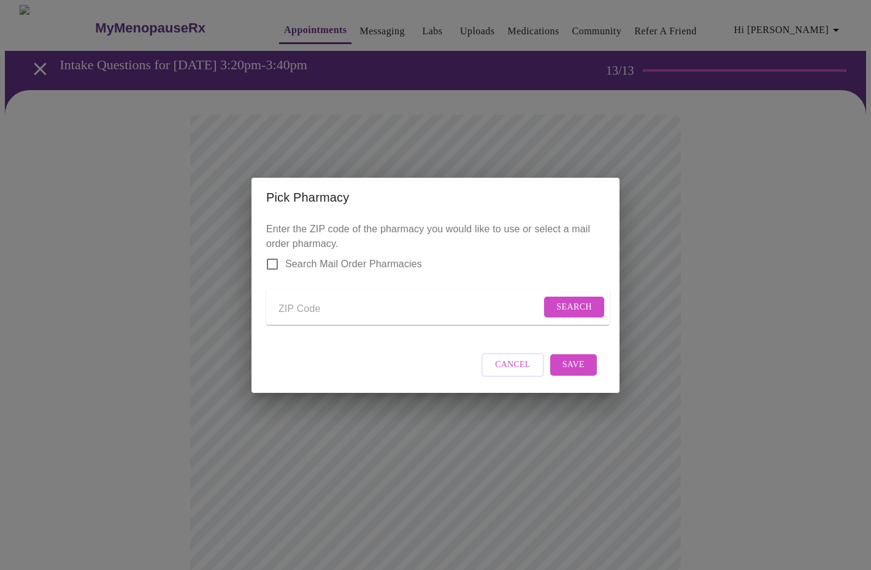
click at [360, 304] on input "Send a message to your care team" at bounding box center [409, 310] width 262 height 20
type input "60187"
click at [581, 306] on span "Search" at bounding box center [574, 307] width 36 height 15
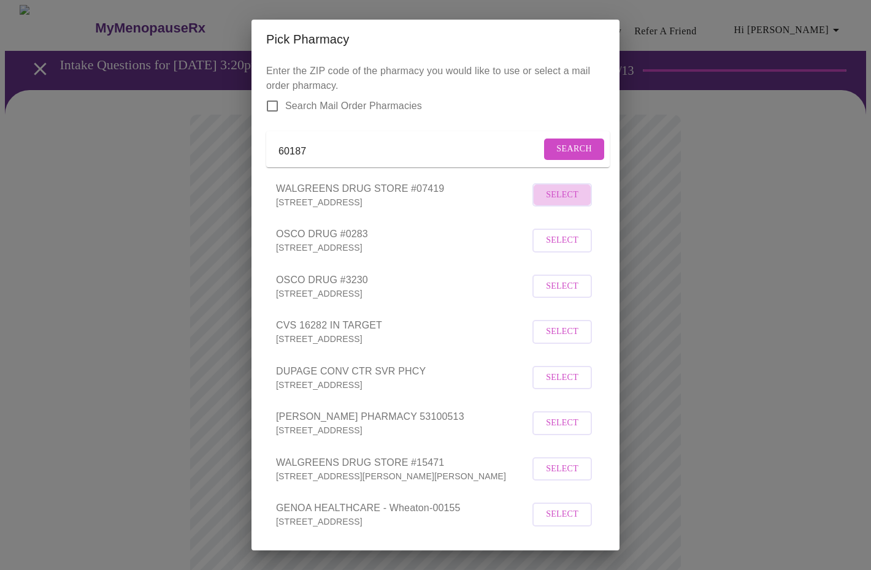
click at [571, 203] on span "Select" at bounding box center [562, 195] width 33 height 15
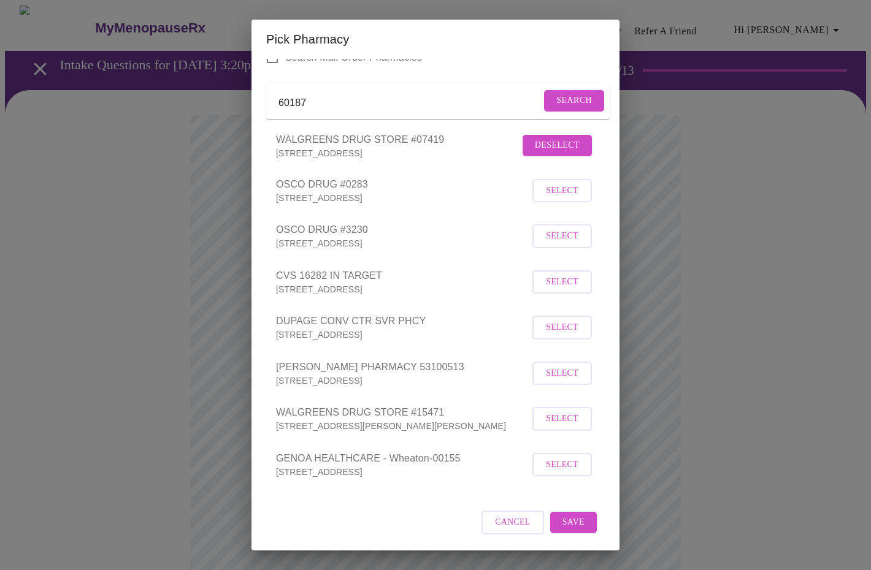
scroll to position [63, 0]
click at [574, 525] on span "Save" at bounding box center [573, 522] width 22 height 15
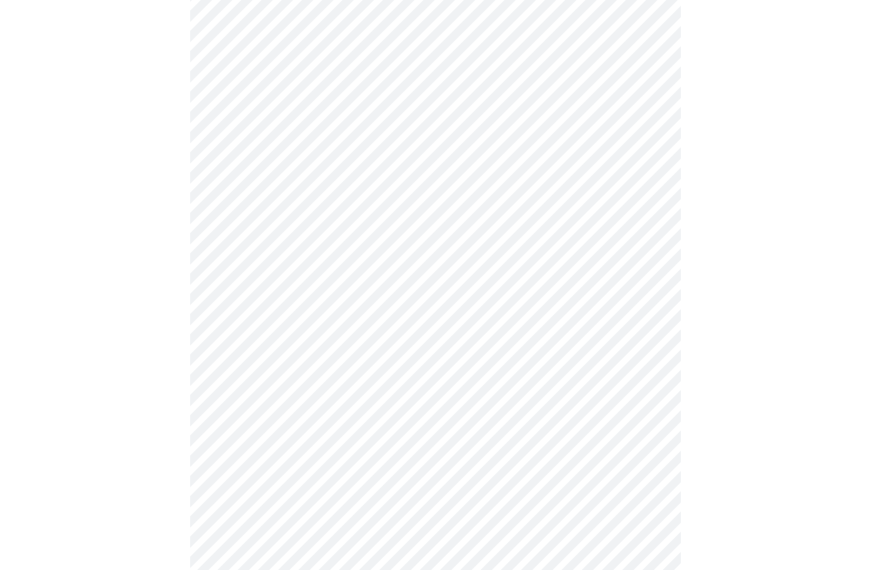
scroll to position [226, 0]
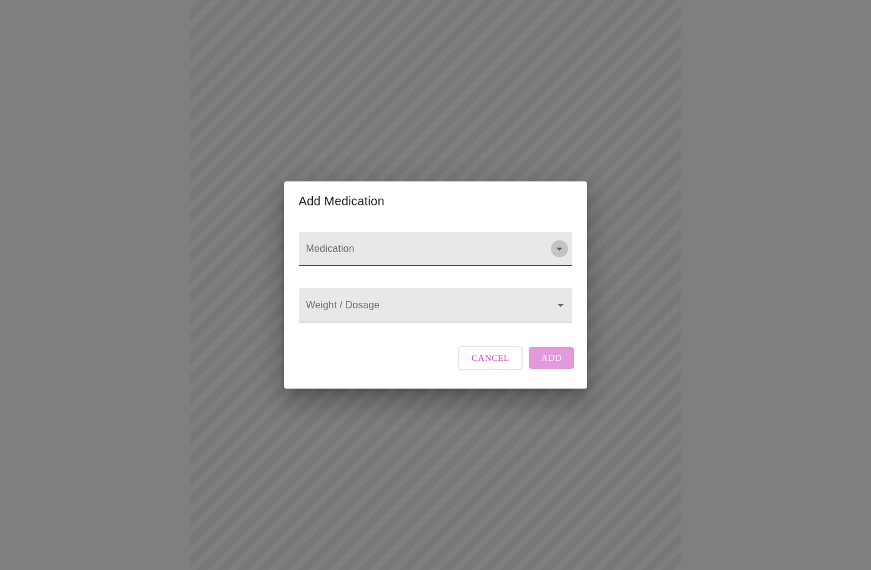
click at [560, 242] on icon "Open" at bounding box center [559, 249] width 15 height 15
click at [500, 366] on span "Cancel" at bounding box center [491, 358] width 38 height 16
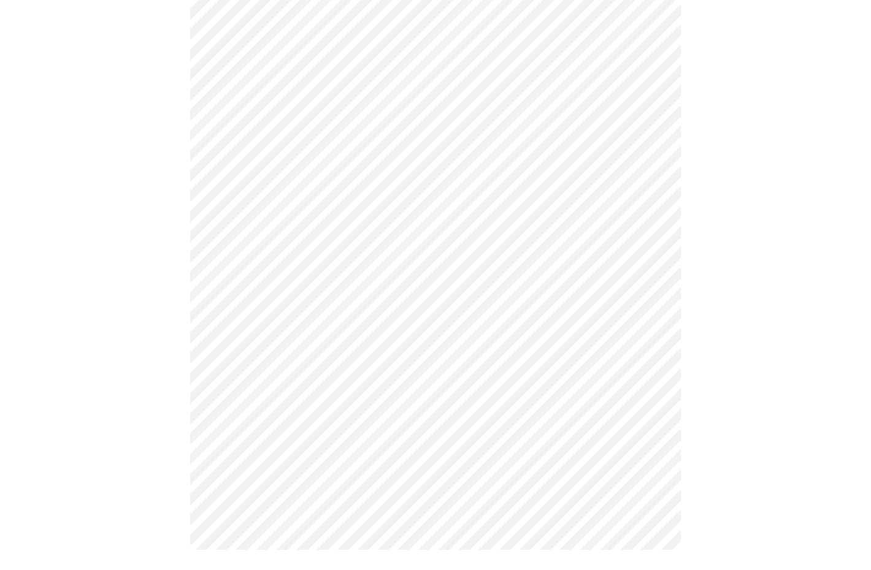
scroll to position [348, 0]
